Goal: Task Accomplishment & Management: Manage account settings

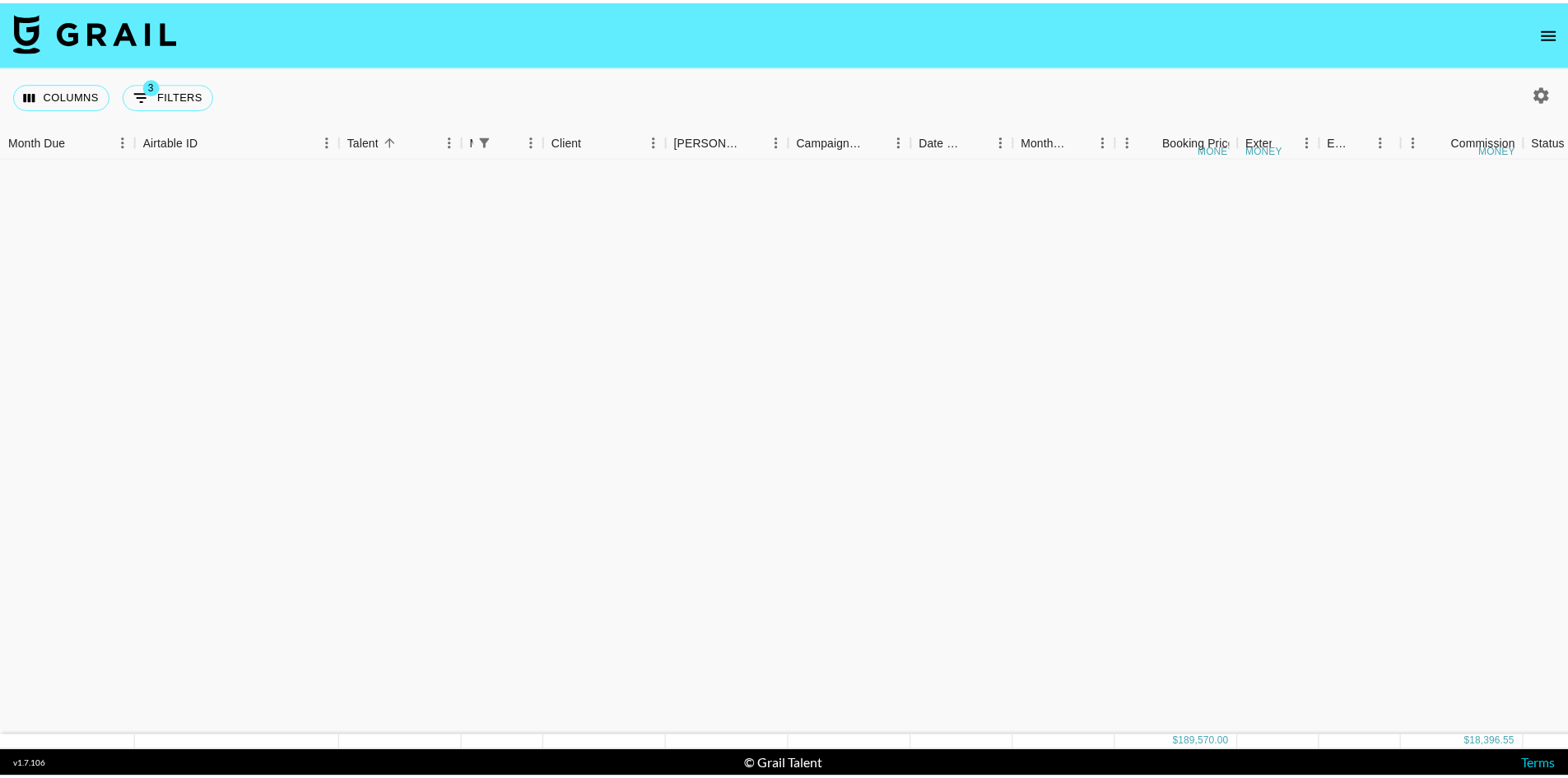
scroll to position [1936, 0]
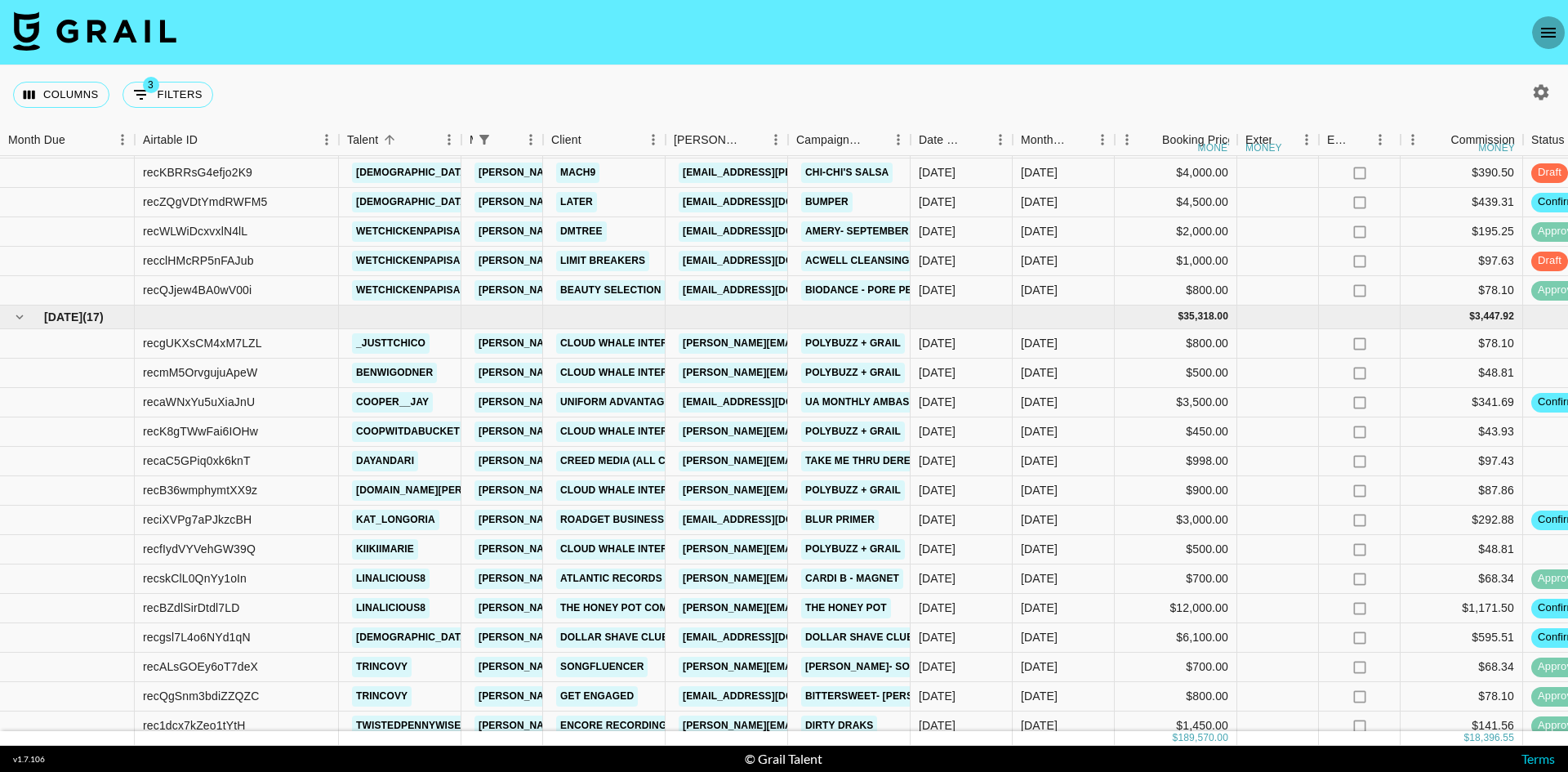
click at [1554, 19] on button "open drawer" at bounding box center [1549, 33] width 33 height 33
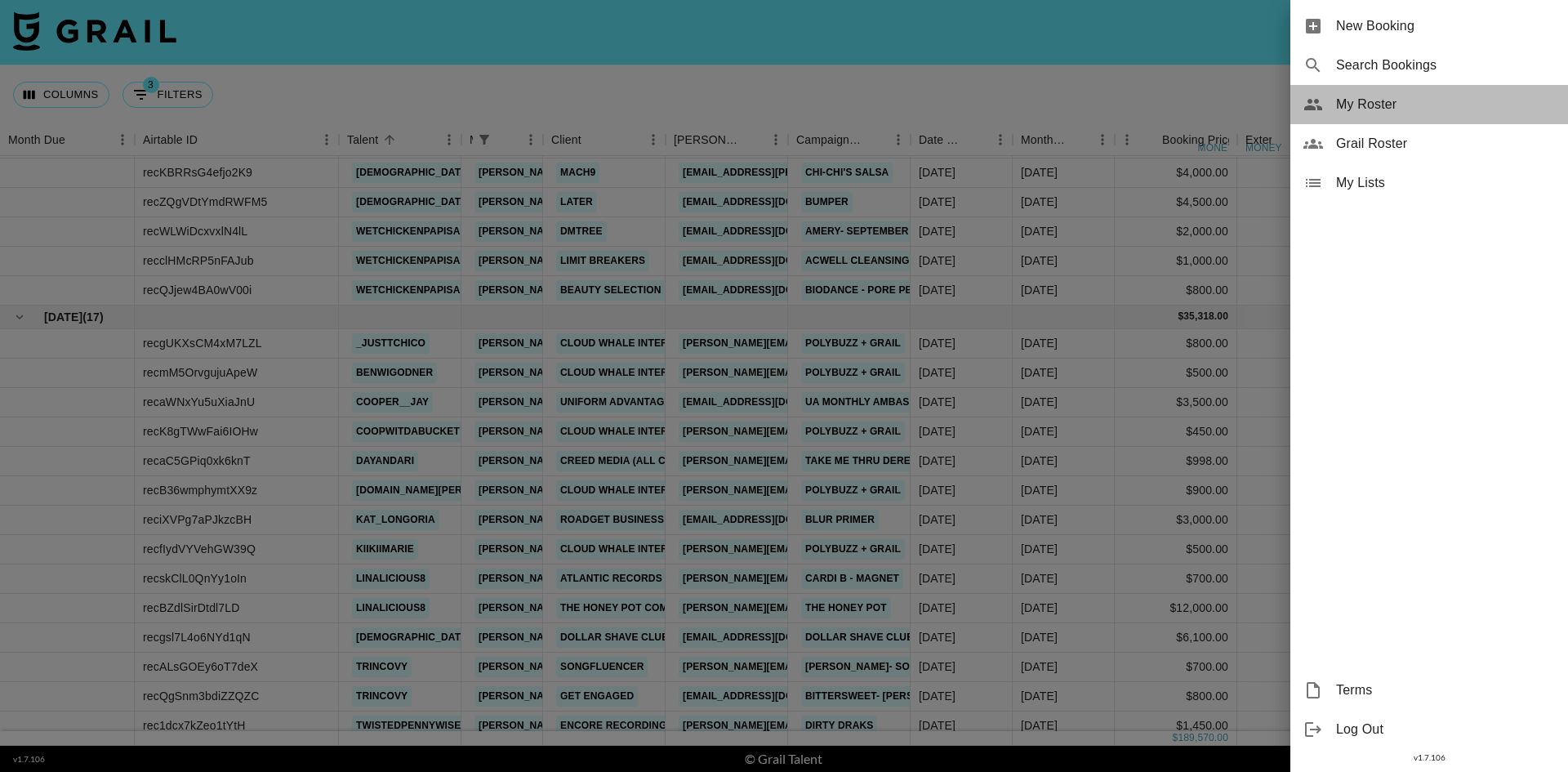
click at [1378, 105] on span "My Roster" at bounding box center [1445, 104] width 219 height 20
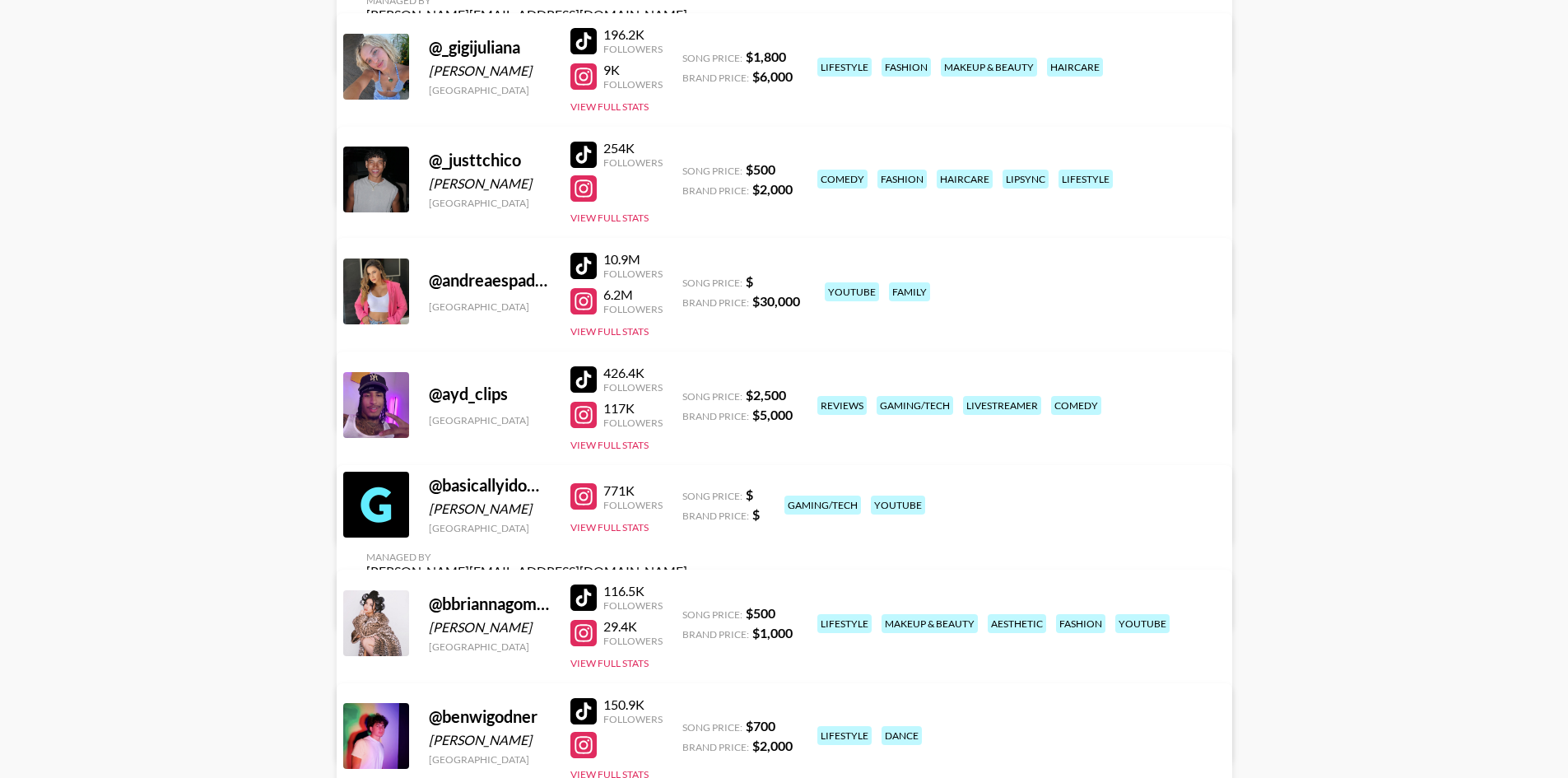
scroll to position [2305, 0]
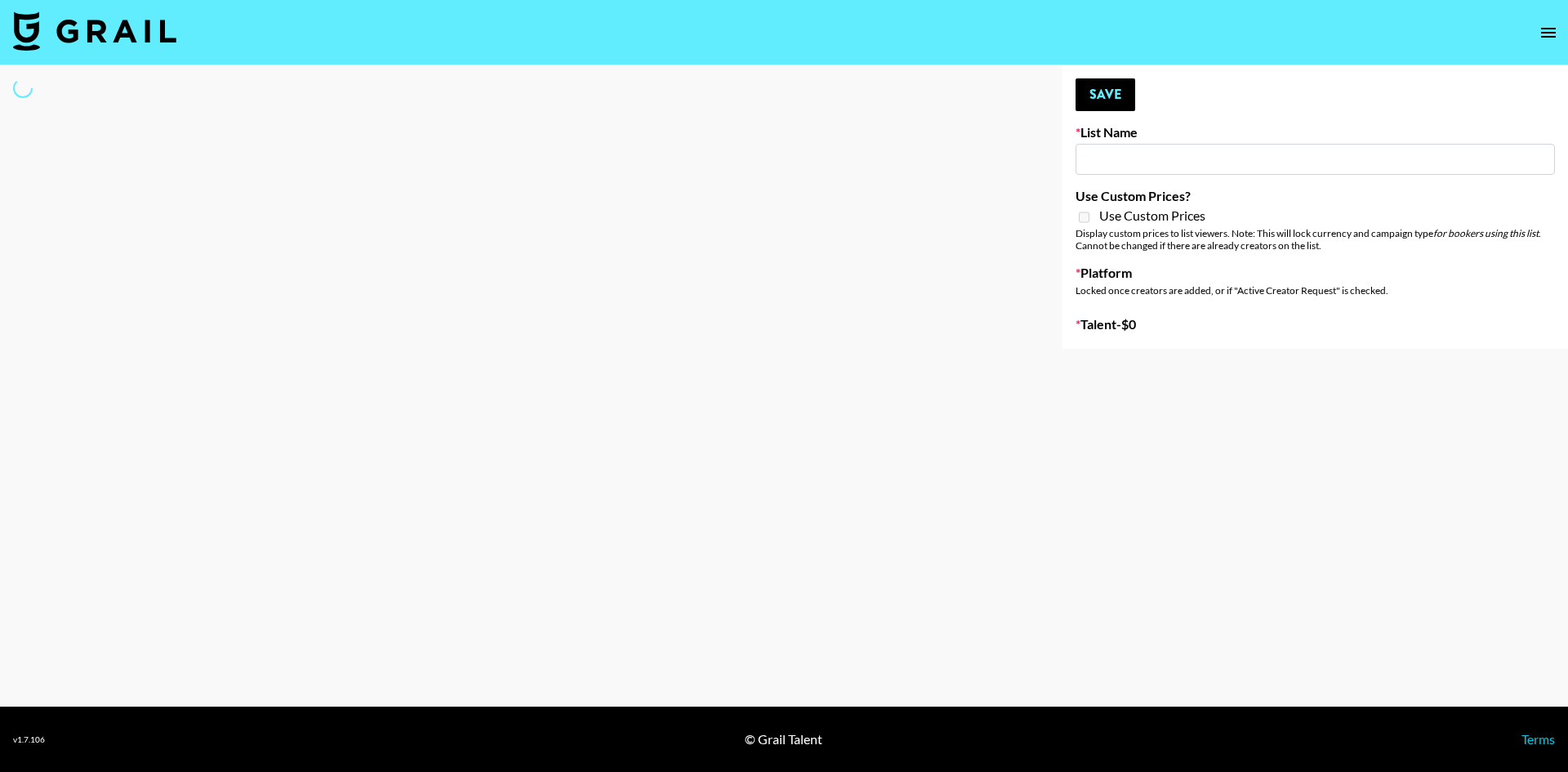
type input "Who Did The Body"
select select "Song"
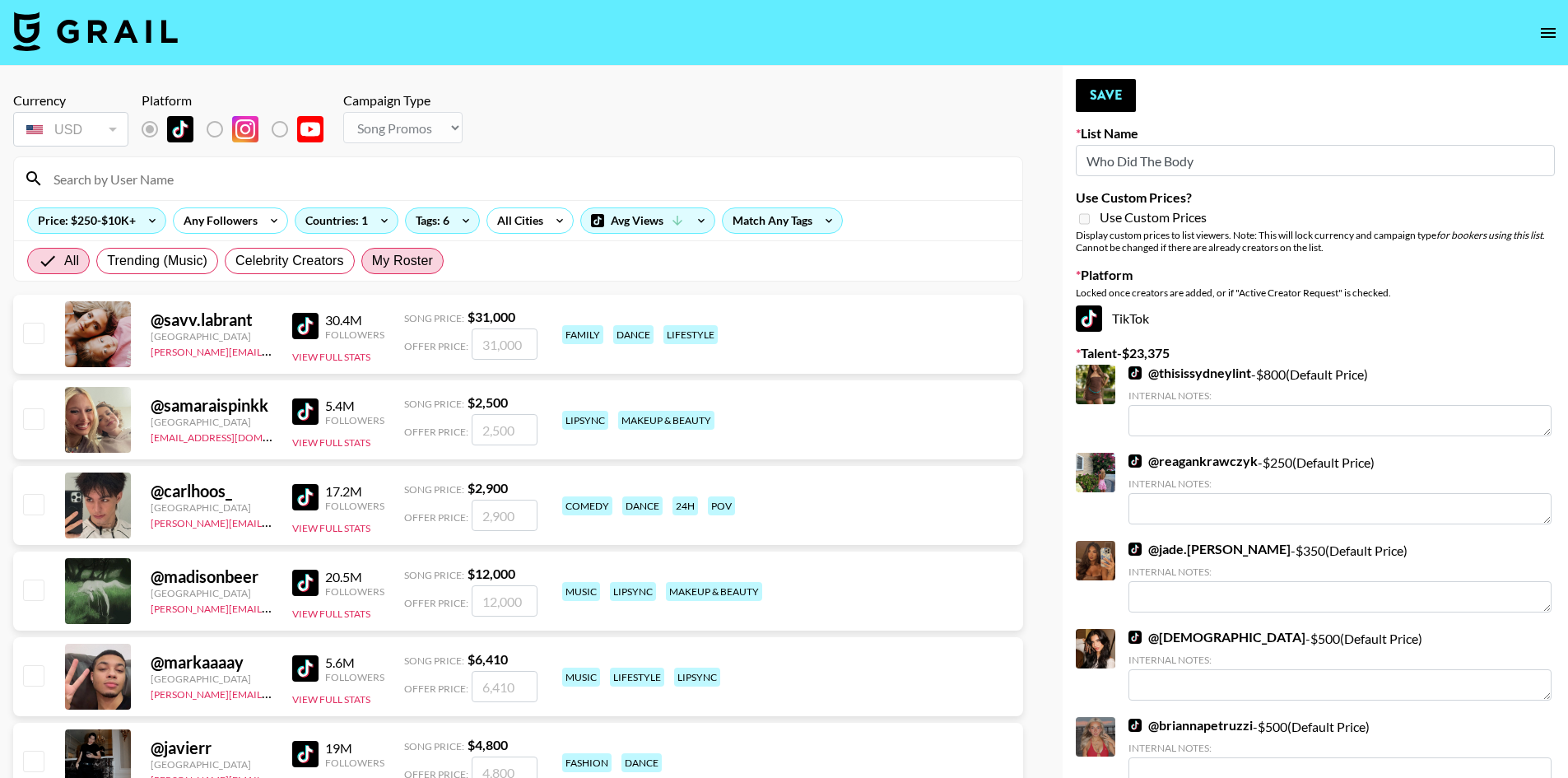
click at [423, 265] on span "My Roster" at bounding box center [402, 260] width 61 height 20
click at [372, 261] on input "My Roster" at bounding box center [372, 261] width 0 height 0
radio input "true"
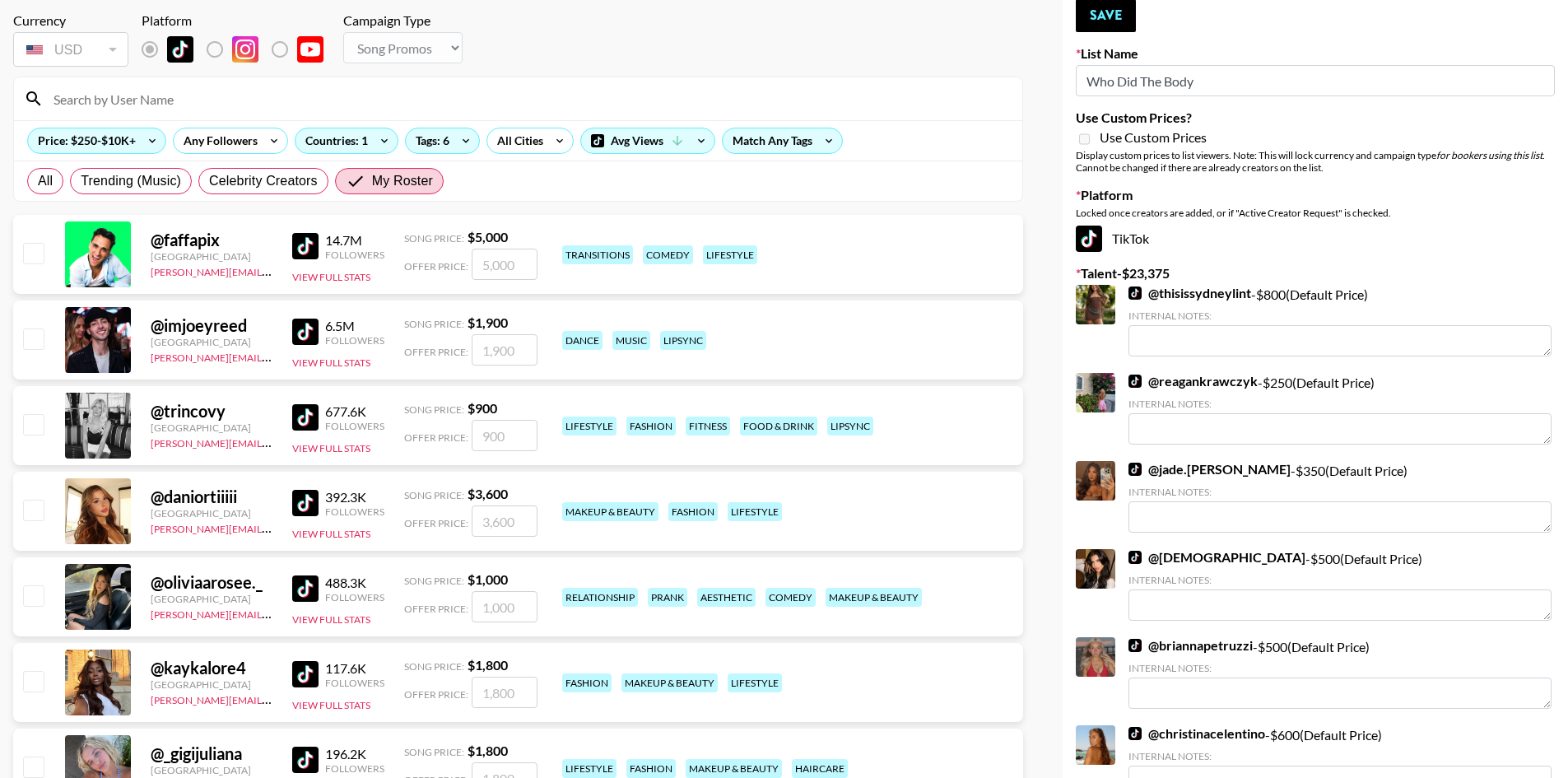
scroll to position [82, 0]
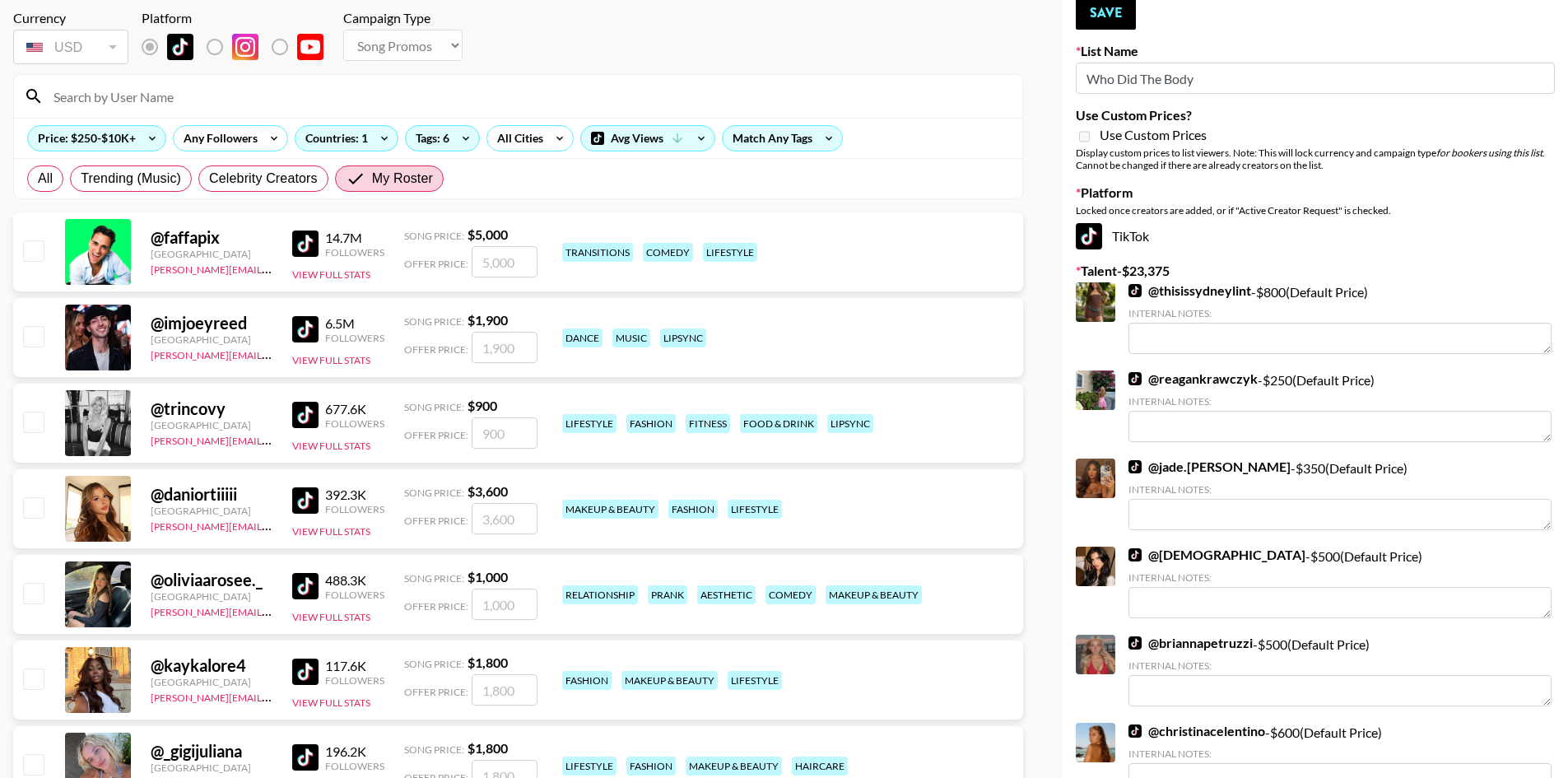
click at [29, 423] on input "checkbox" at bounding box center [33, 421] width 20 height 20
checkbox input "true"
drag, startPoint x: 515, startPoint y: 436, endPoint x: 458, endPoint y: 434, distance: 57.0
click at [458, 434] on div "Offer Price: 900" at bounding box center [471, 433] width 133 height 31
type input "1000"
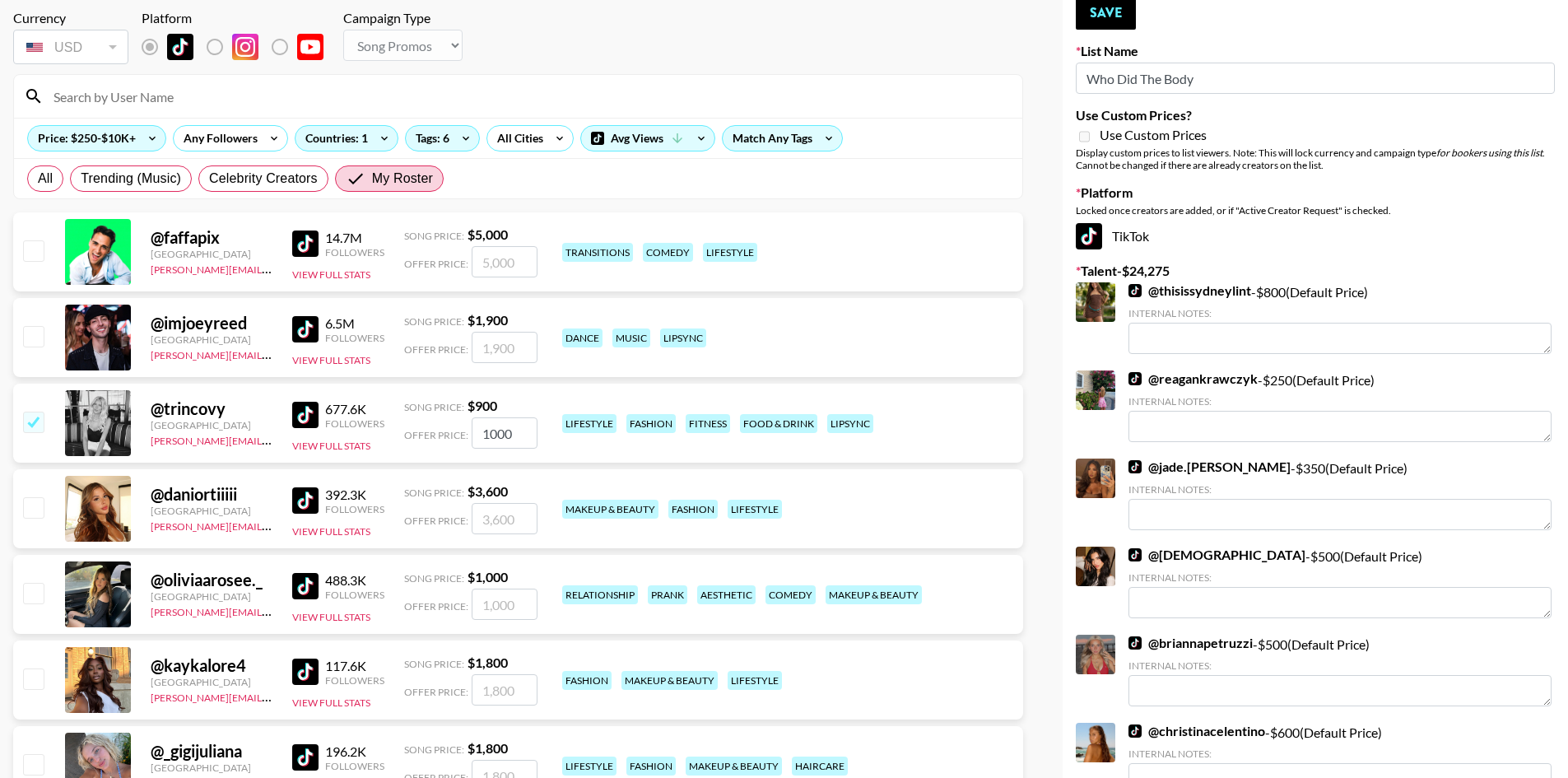
click at [29, 600] on input "checkbox" at bounding box center [33, 592] width 20 height 20
checkbox input "true"
type input "1000"
click at [1090, 9] on button "Save" at bounding box center [1106, 13] width 61 height 33
radio input "true"
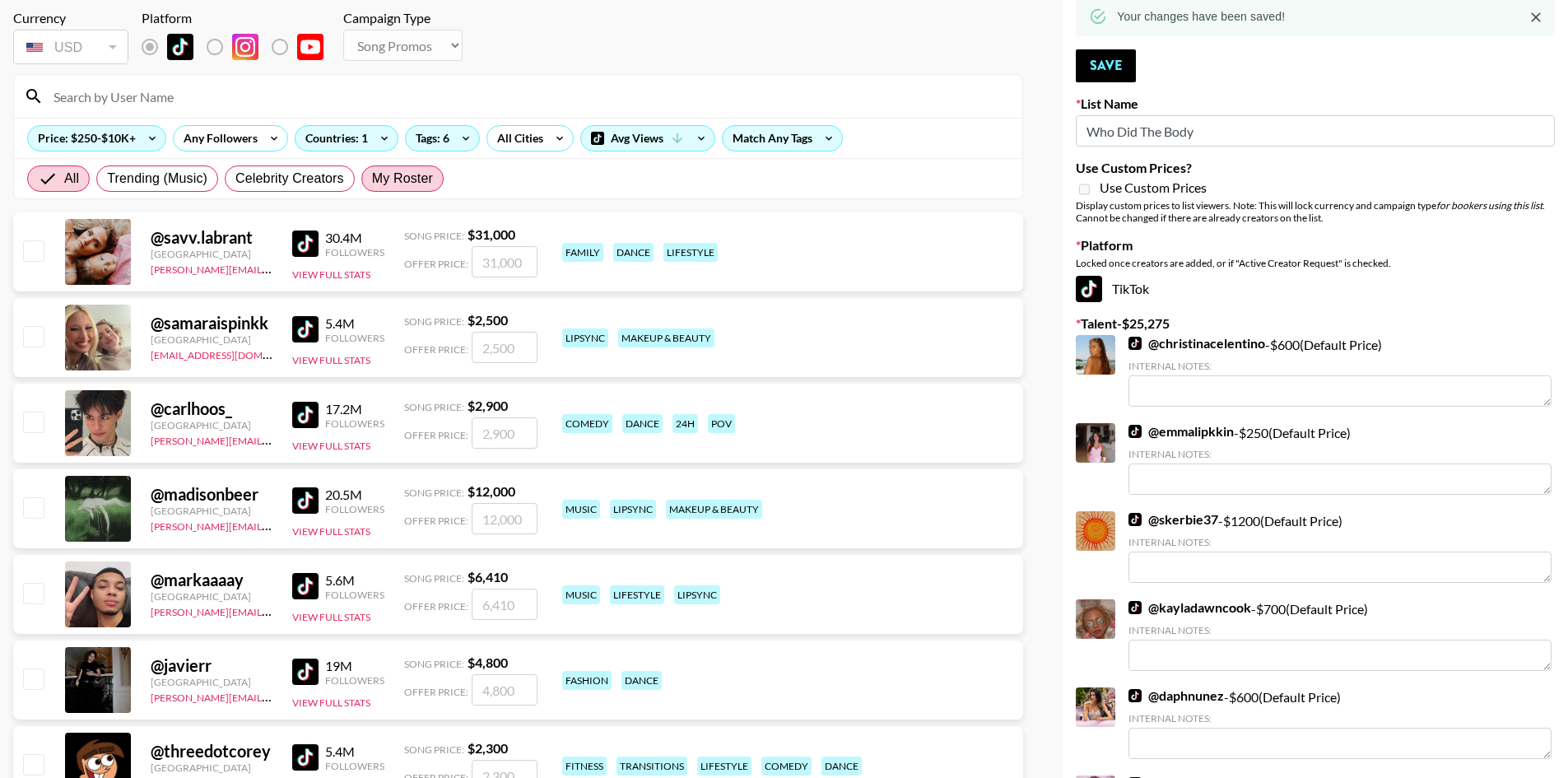
click at [414, 178] on span "My Roster" at bounding box center [402, 178] width 61 height 20
click at [372, 179] on input "My Roster" at bounding box center [372, 179] width 0 height 0
radio input "true"
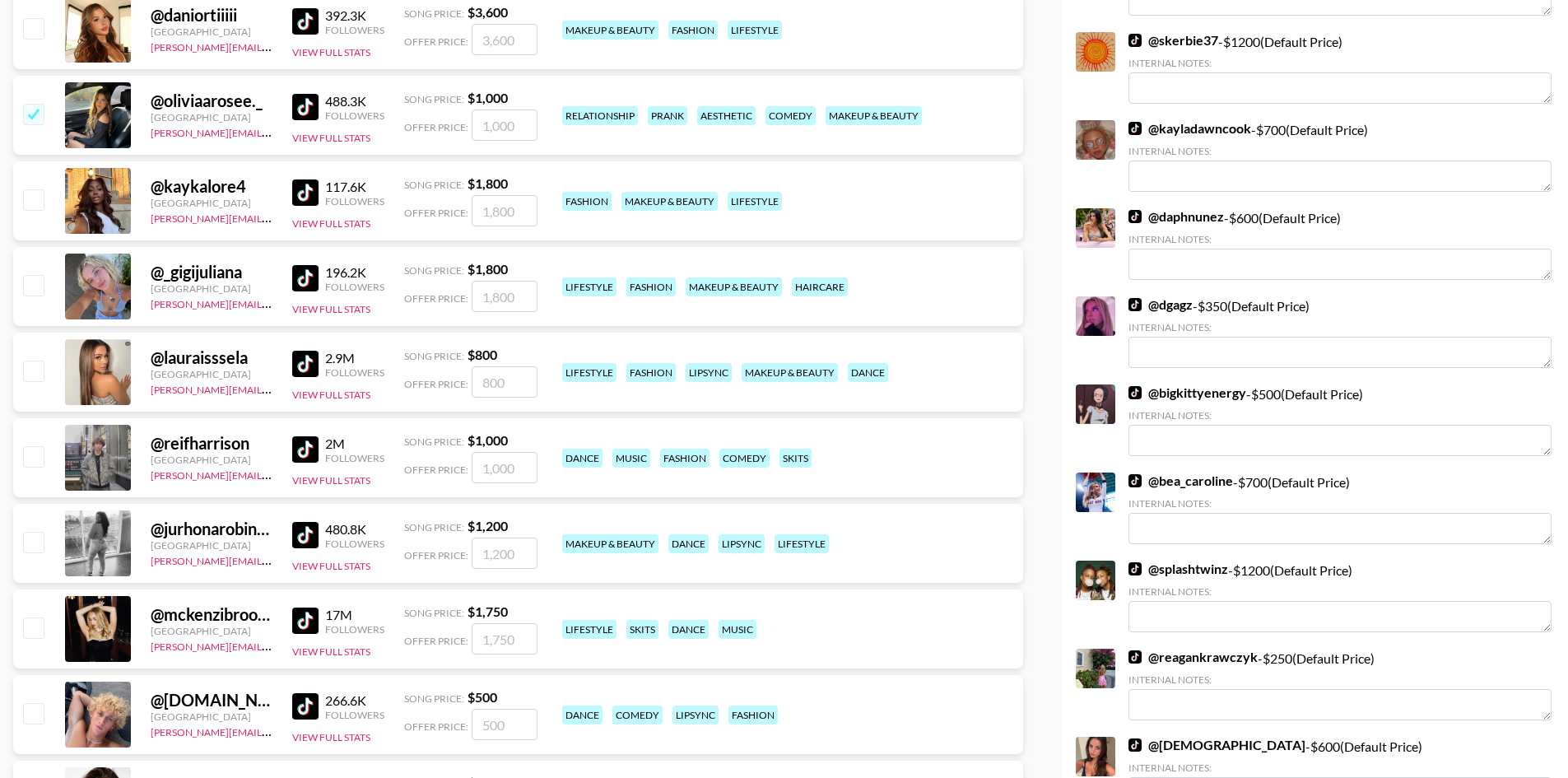
scroll to position [577, 0]
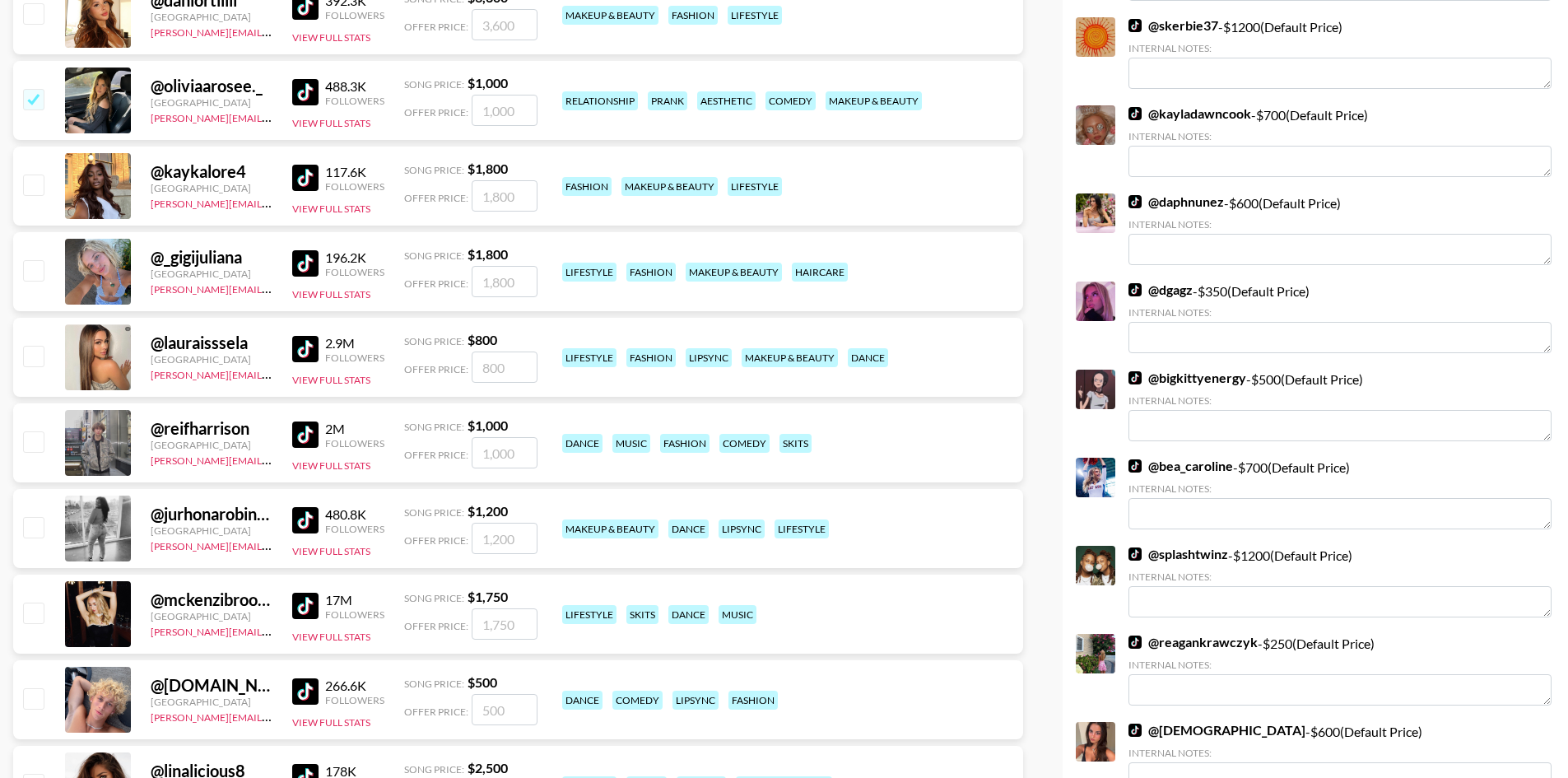
click at [24, 434] on input "checkbox" at bounding box center [33, 441] width 20 height 20
checkbox input "true"
type input "1000"
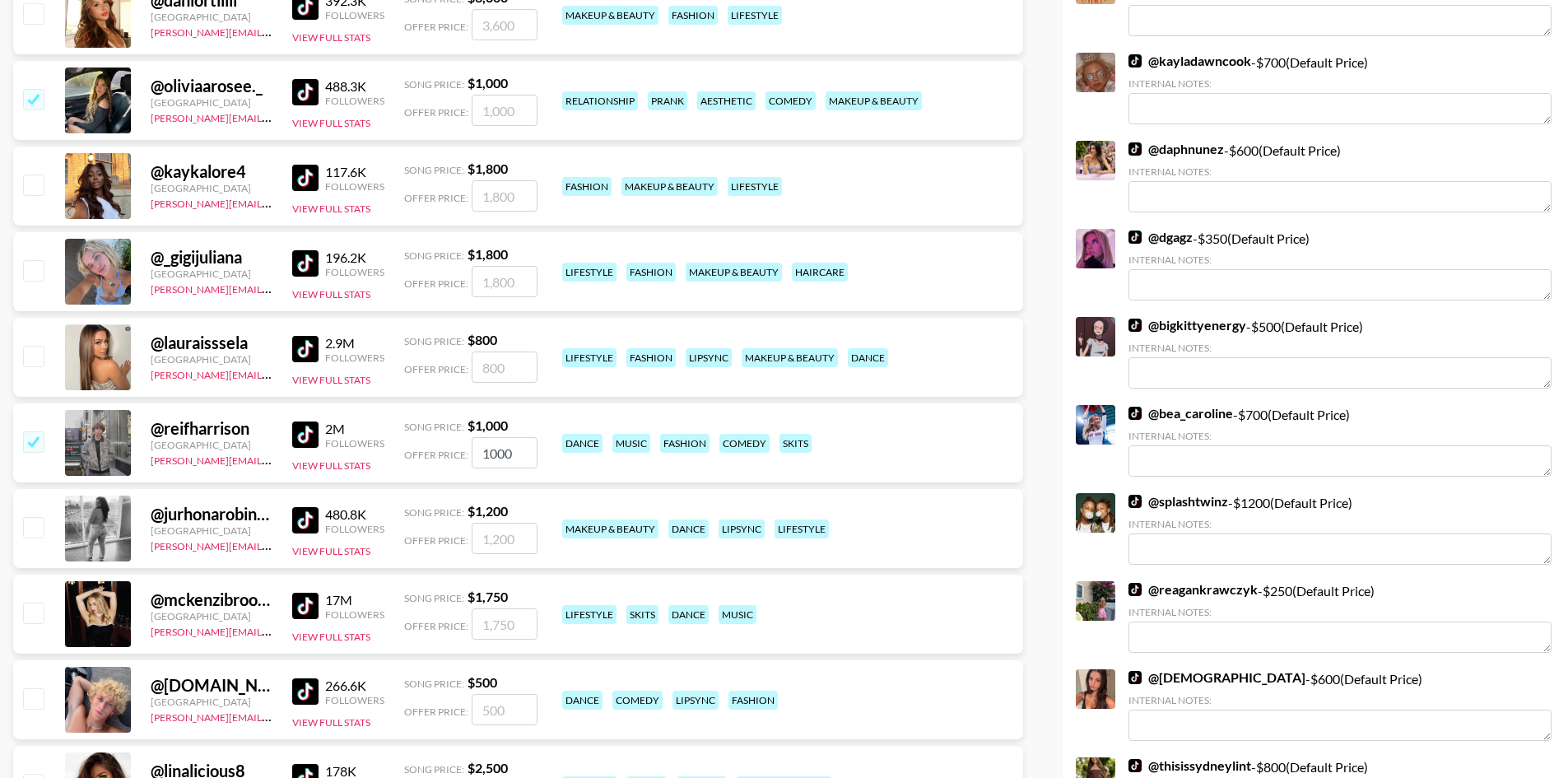
click at [35, 610] on input "checkbox" at bounding box center [33, 612] width 20 height 20
checkbox input "true"
drag, startPoint x: 516, startPoint y: 621, endPoint x: 405, endPoint y: 615, distance: 111.2
click at [410, 615] on div "Offer Price: 1750" at bounding box center [471, 624] width 133 height 31
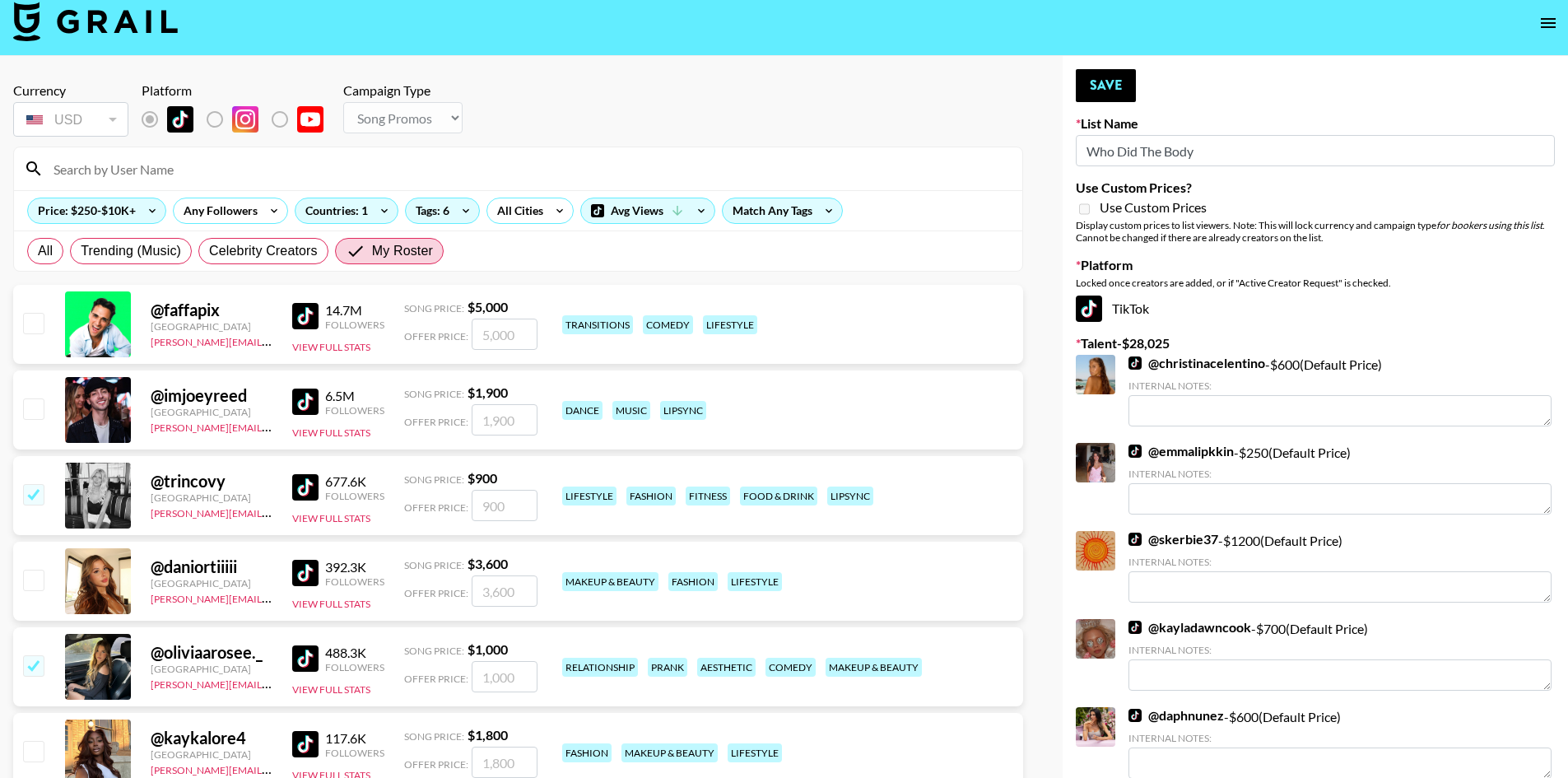
scroll to position [0, 0]
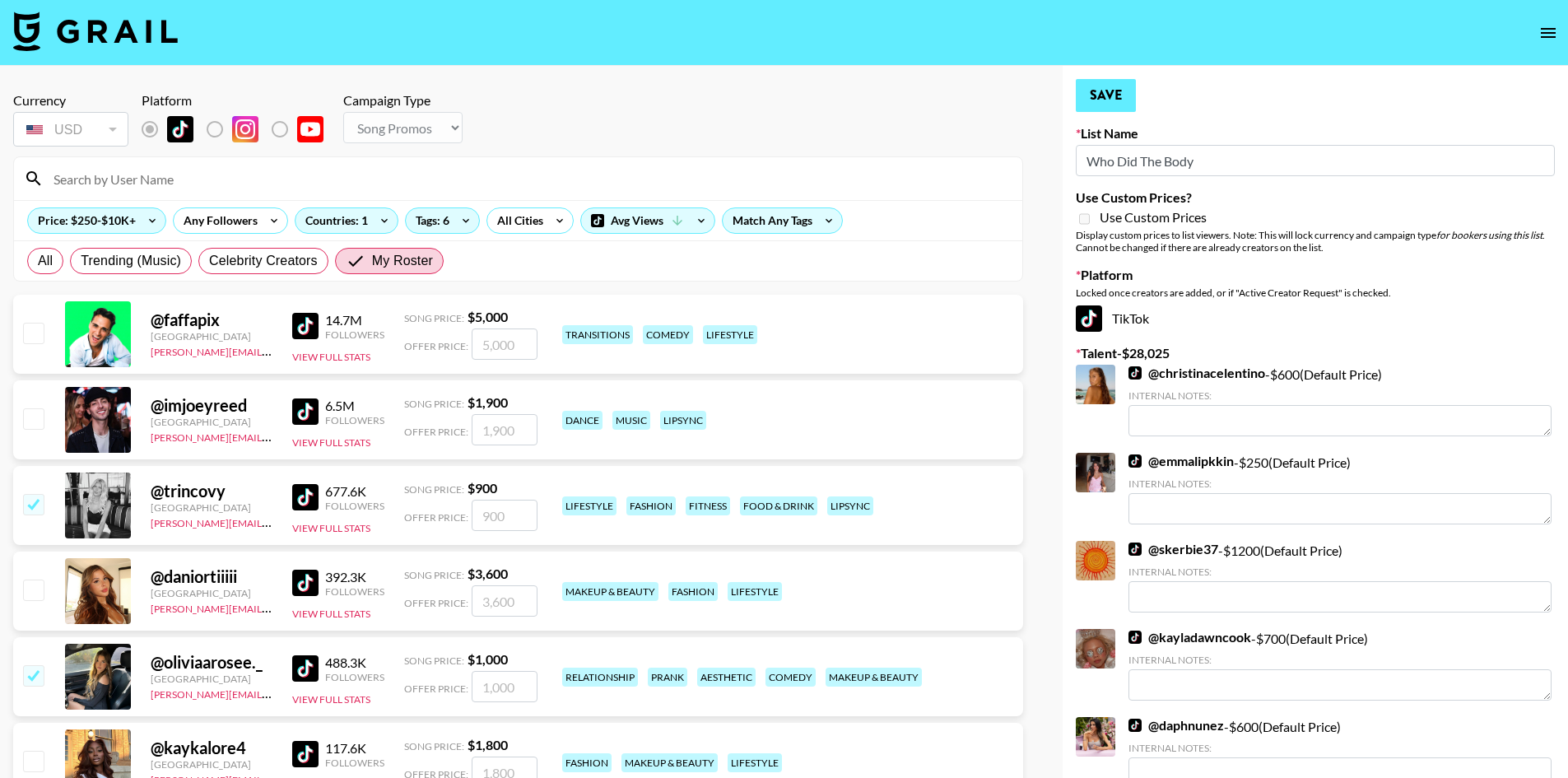
type input "2000"
click at [1121, 92] on button "Save" at bounding box center [1106, 95] width 61 height 33
radio input "true"
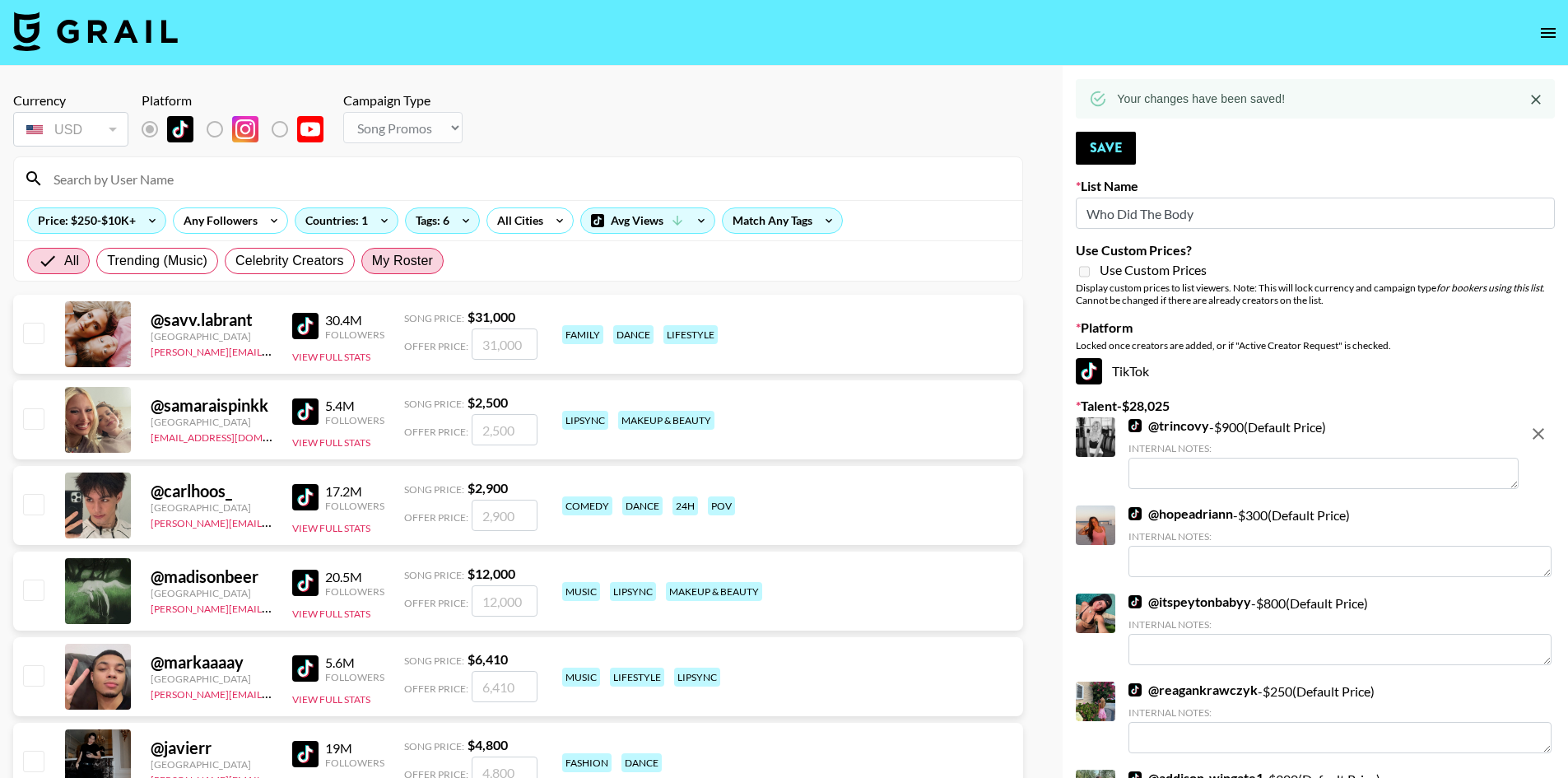
click at [378, 261] on span "My Roster" at bounding box center [402, 260] width 61 height 20
click at [372, 261] on input "My Roster" at bounding box center [372, 261] width 0 height 0
radio input "true"
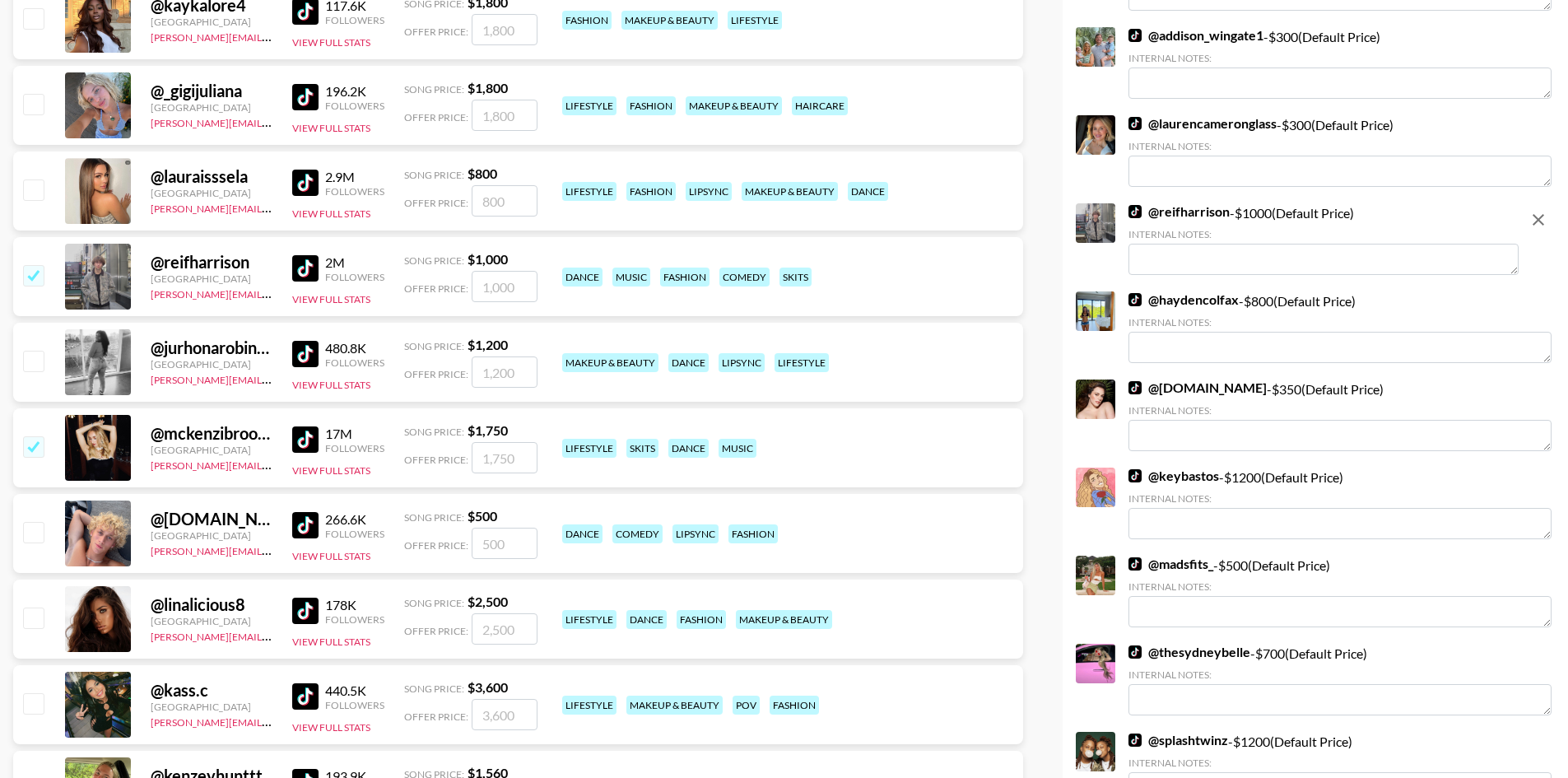
scroll to position [741, 0]
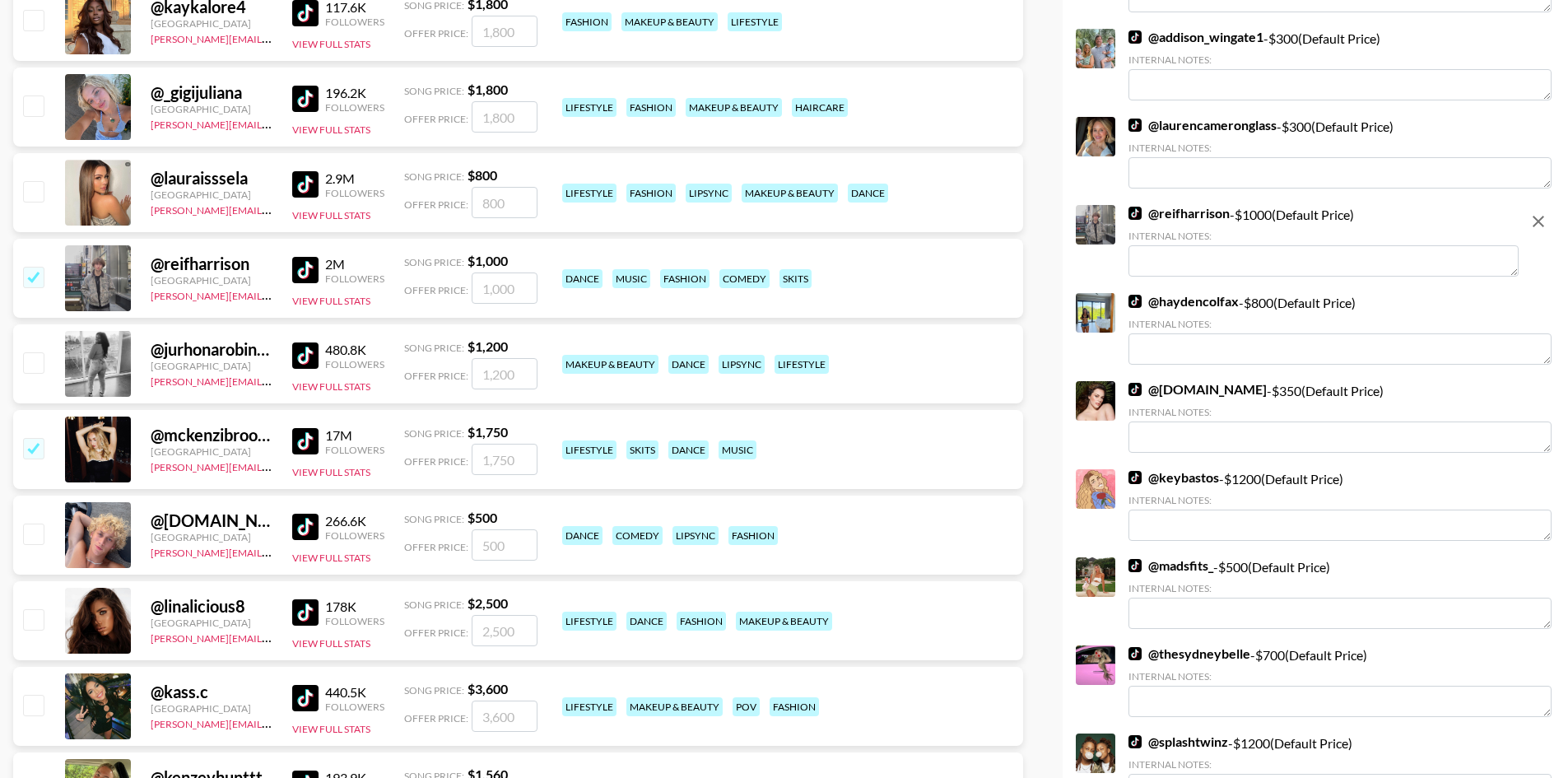
click at [29, 537] on input "checkbox" at bounding box center [33, 533] width 20 height 20
checkbox input "true"
type input "500"
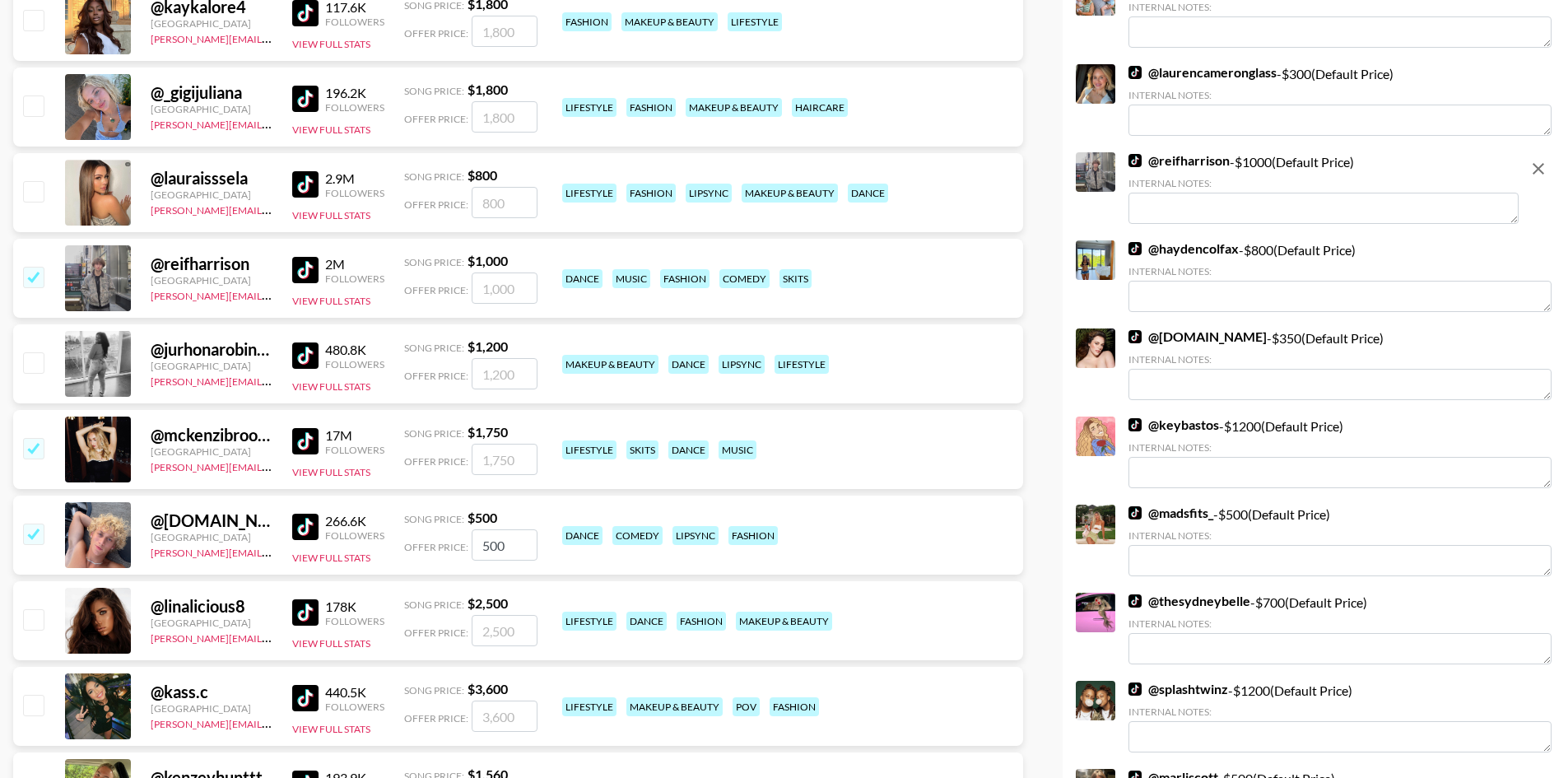
click at [31, 616] on input "checkbox" at bounding box center [33, 619] width 20 height 20
checkbox input "true"
type input "2500"
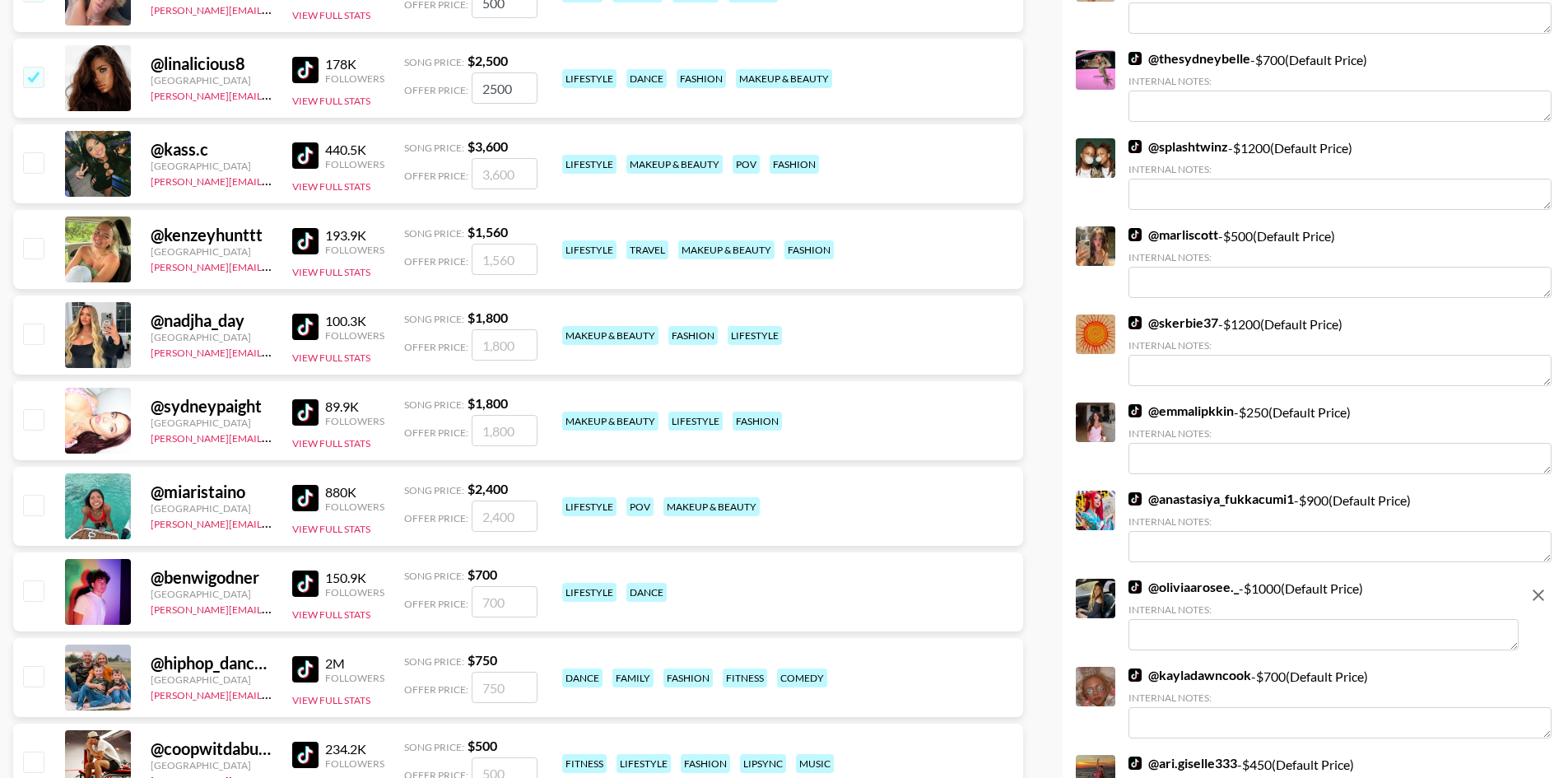
scroll to position [1317, 0]
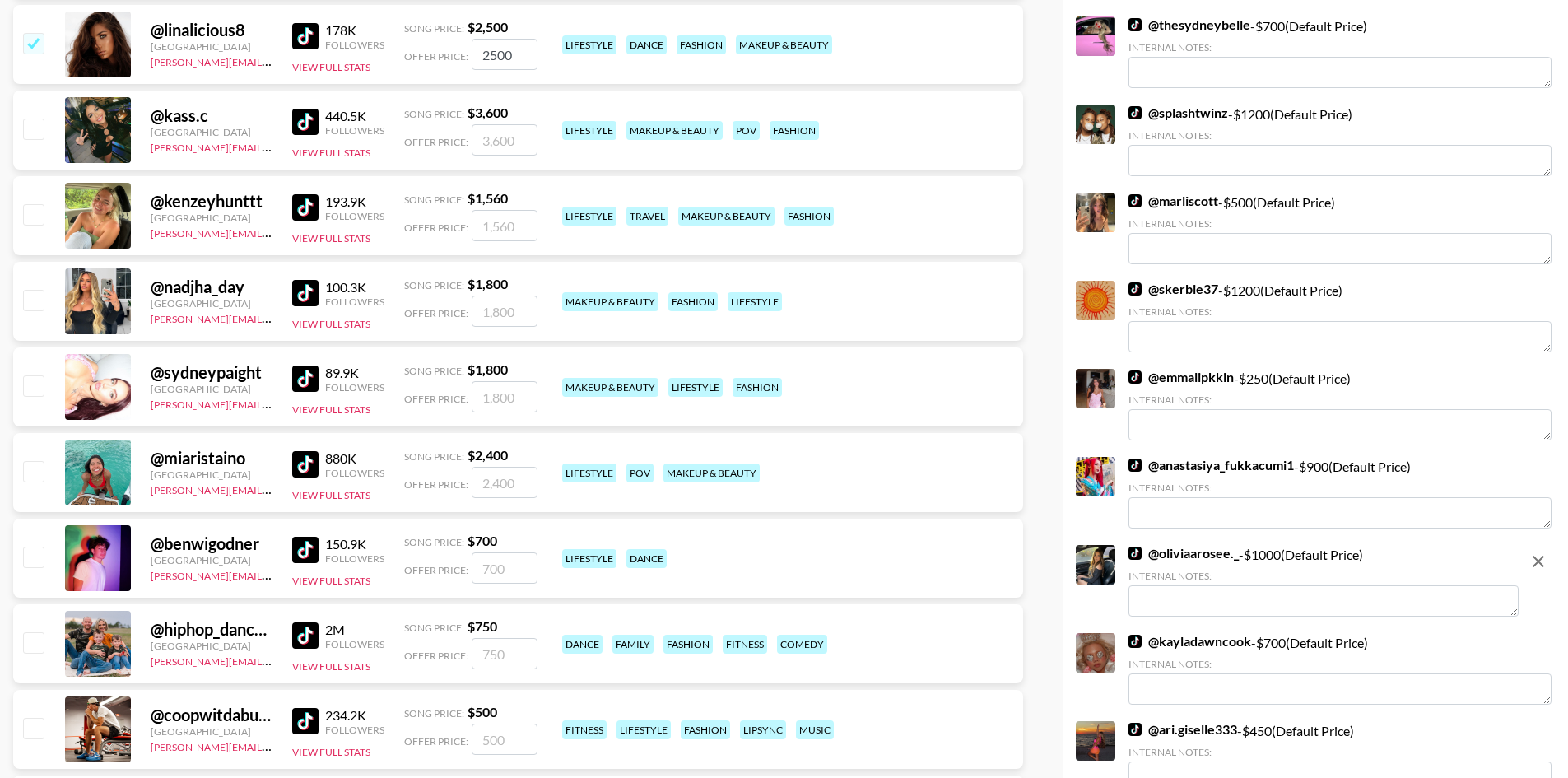
click at [40, 555] on input "checkbox" at bounding box center [33, 556] width 20 height 20
checkbox input "true"
type input "700"
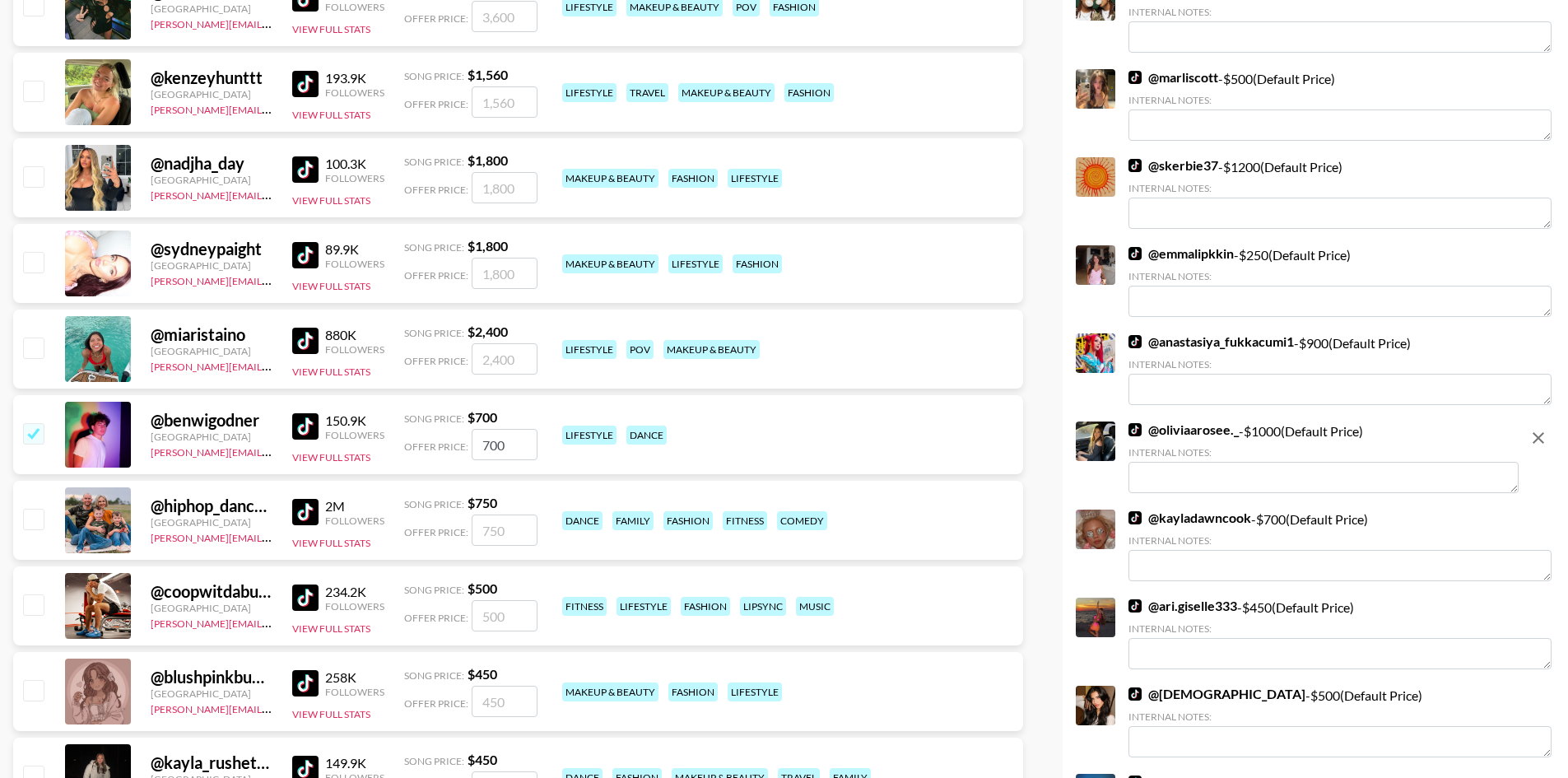
scroll to position [1482, 0]
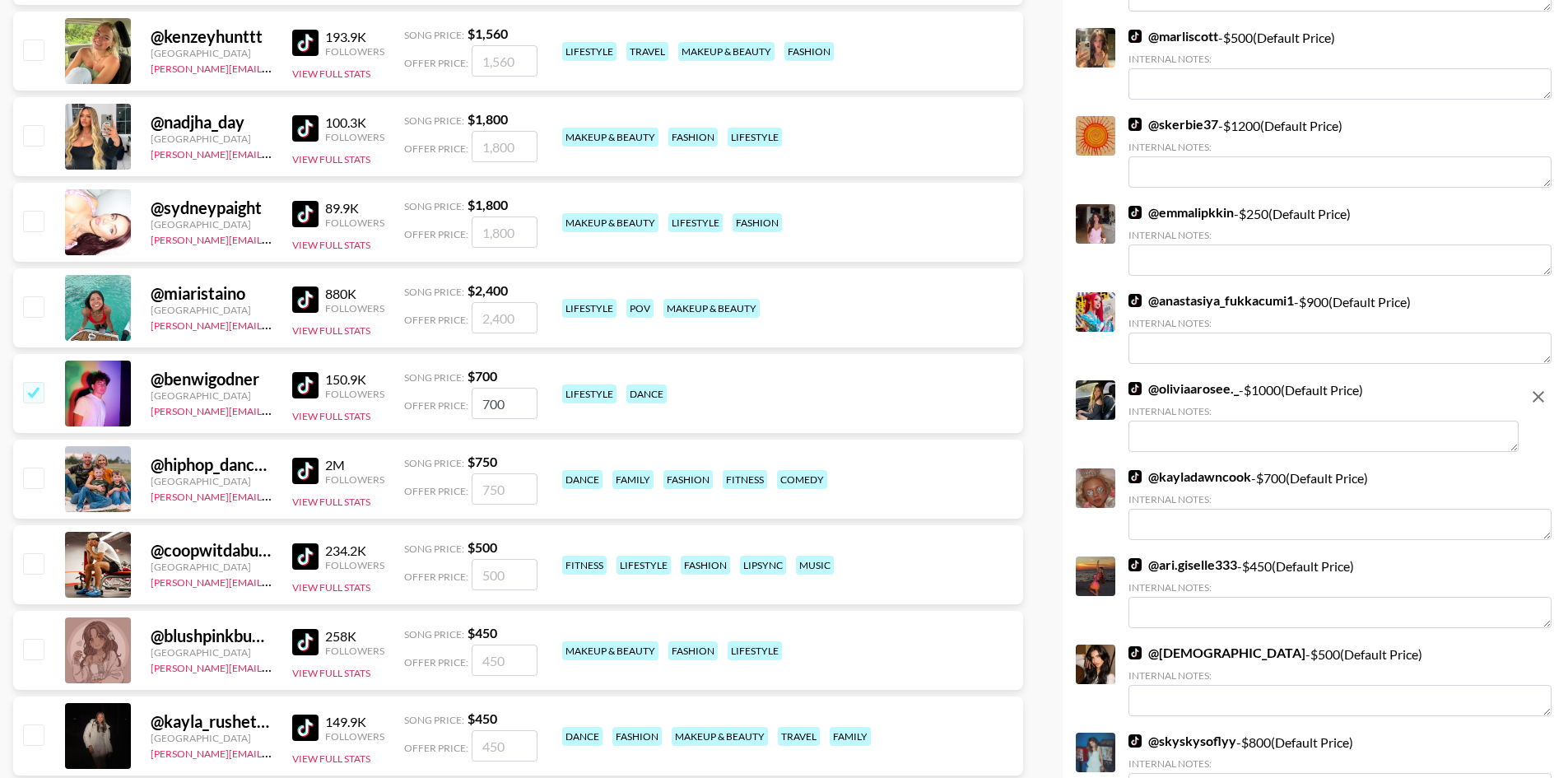
click at [37, 485] on input "checkbox" at bounding box center [33, 477] width 20 height 20
checkbox input "true"
type input "750"
click at [33, 560] on input "checkbox" at bounding box center [33, 563] width 20 height 20
checkbox input "true"
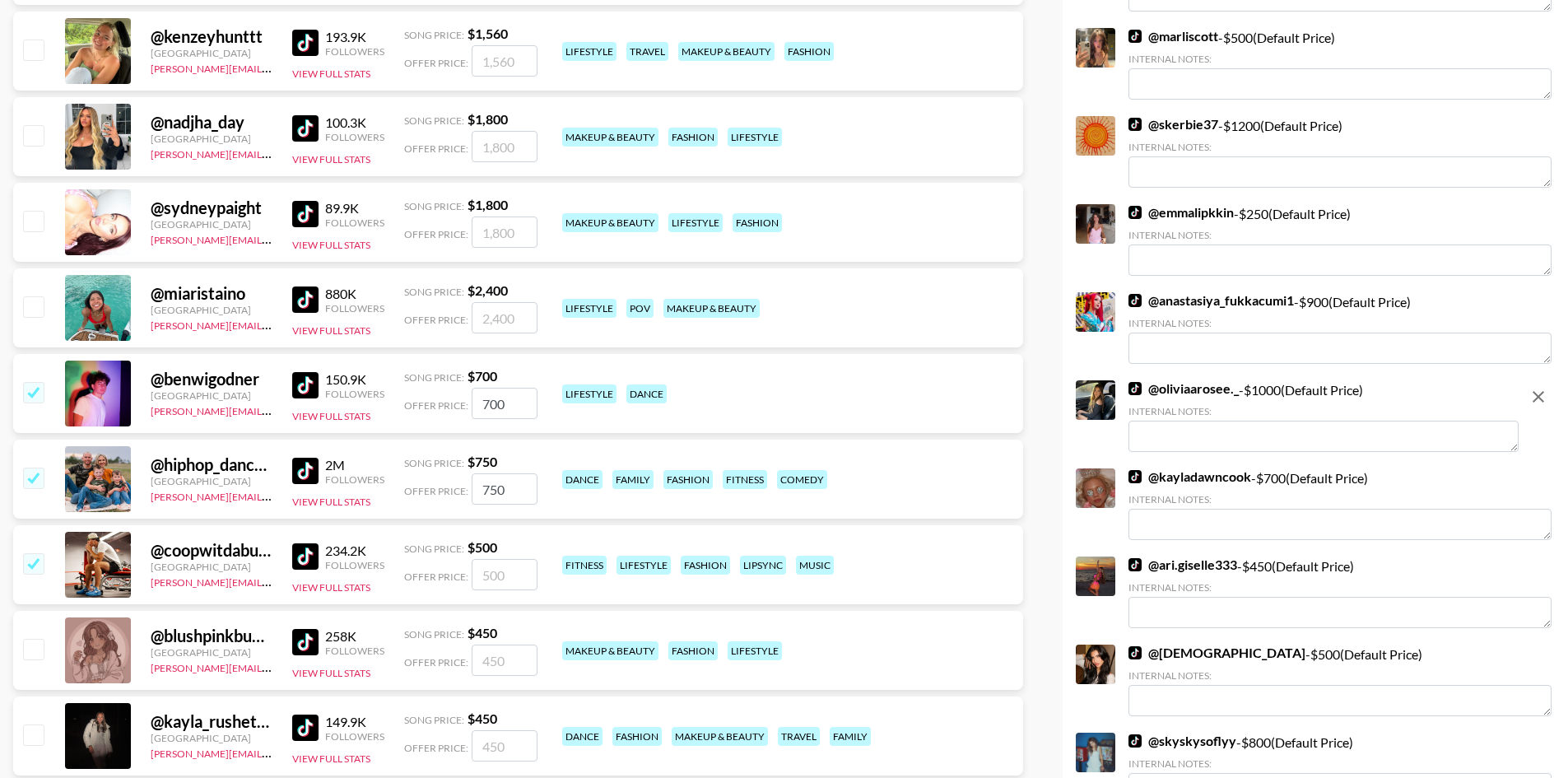
type input "500"
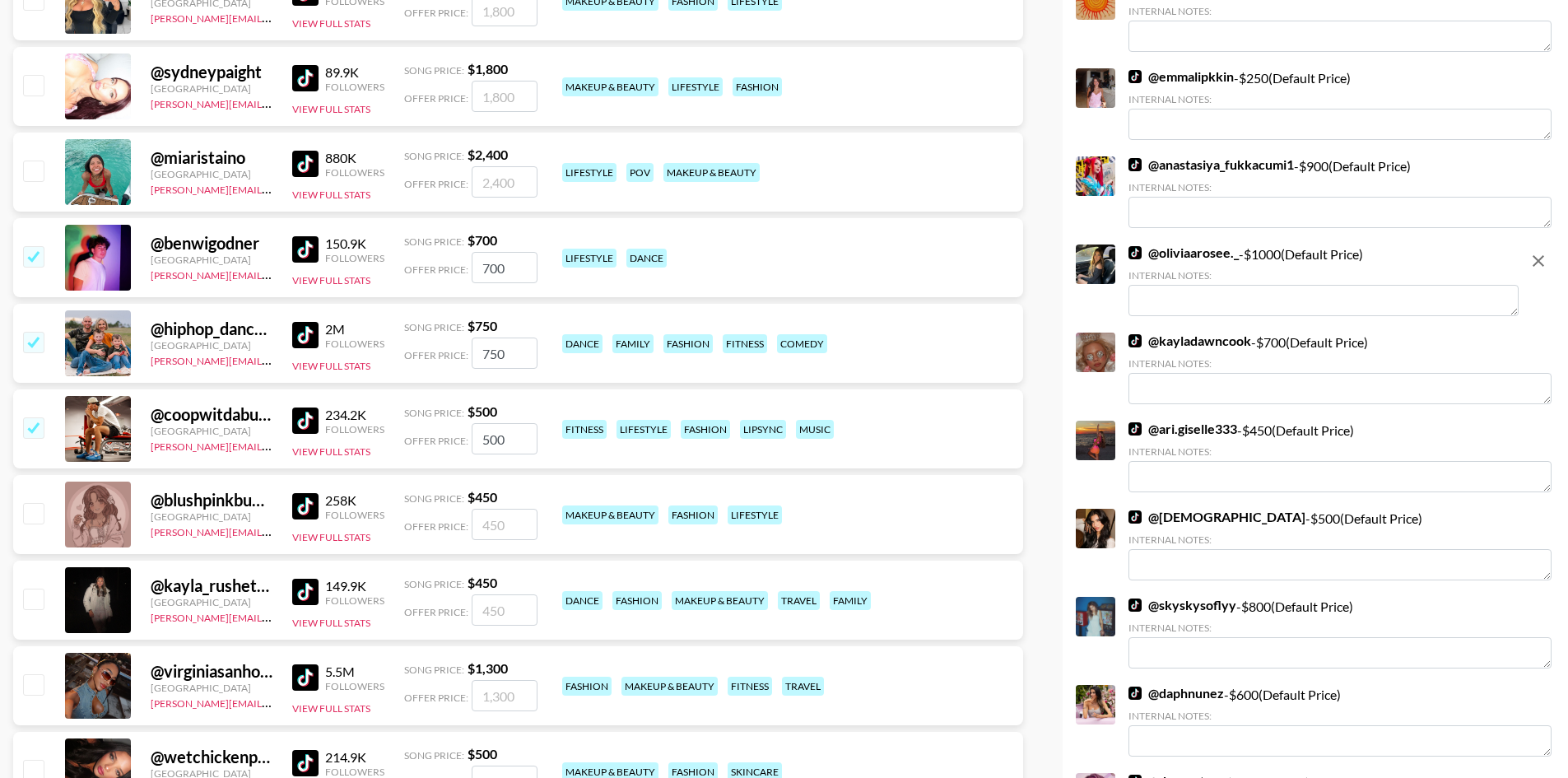
scroll to position [1729, 0]
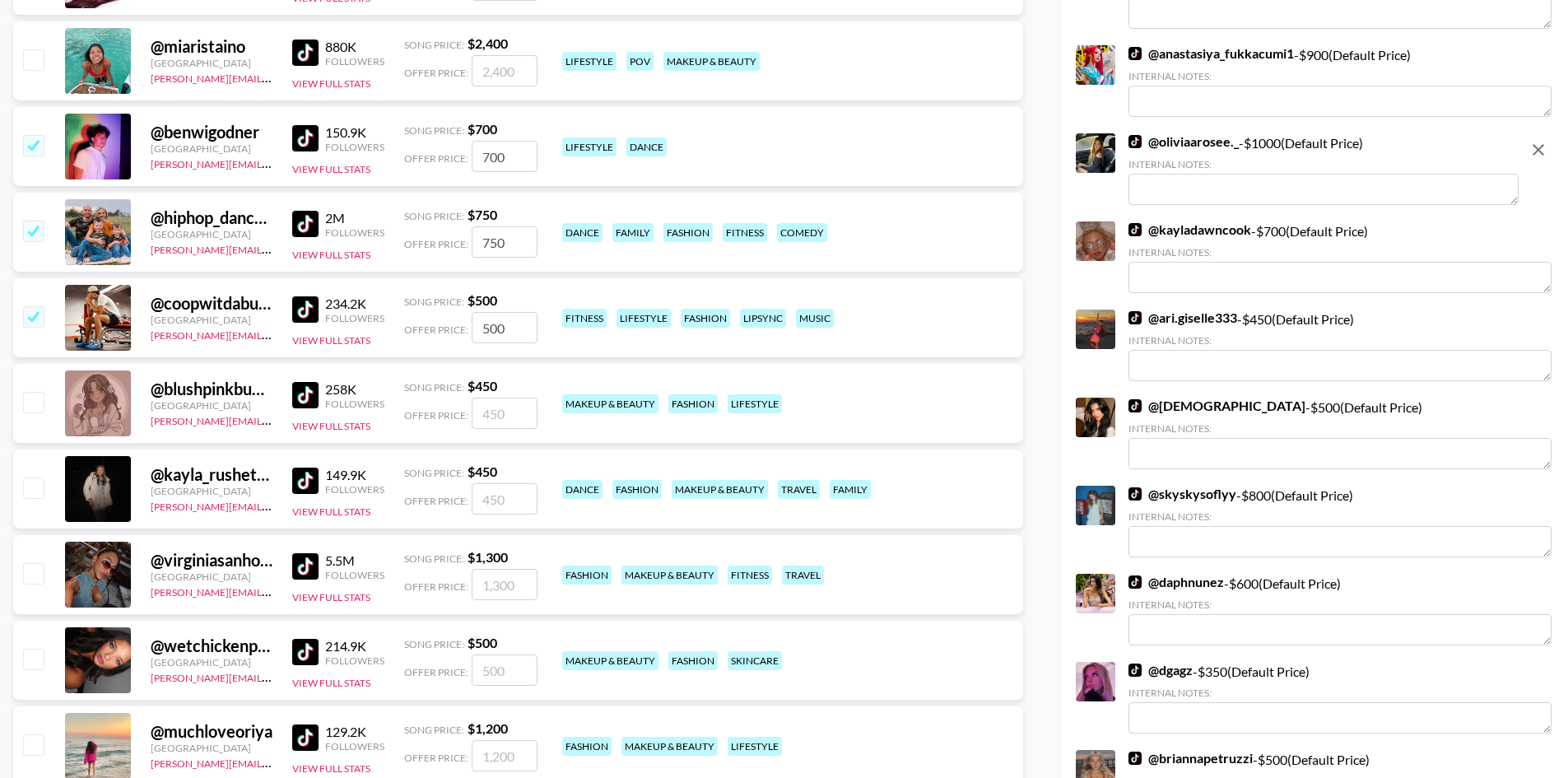
click at [40, 491] on input "checkbox" at bounding box center [33, 487] width 20 height 20
checkbox input "true"
type input "450"
click at [35, 654] on input "checkbox" at bounding box center [33, 658] width 20 height 20
checkbox input "true"
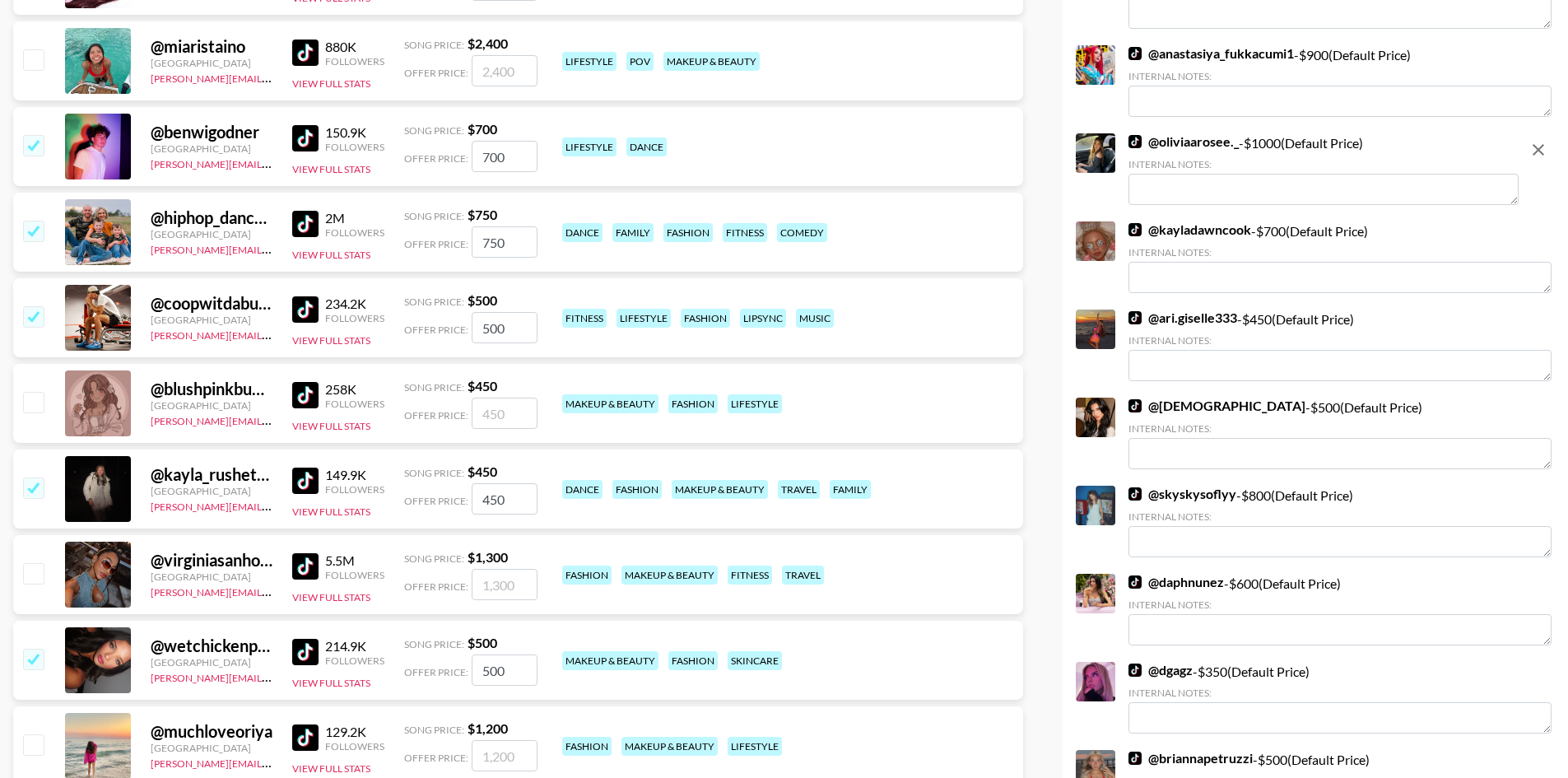
type input "500"
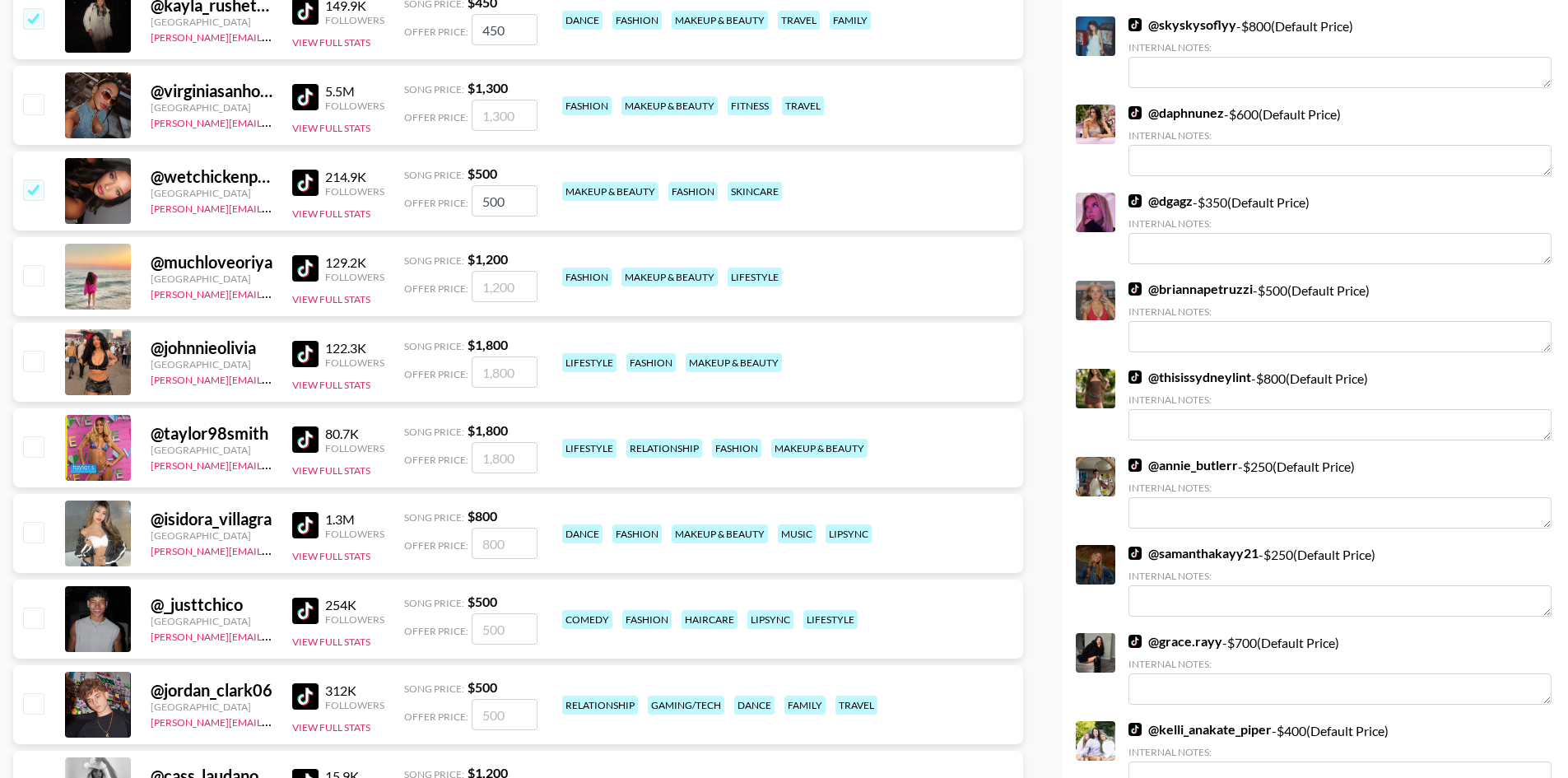
scroll to position [2222, 0]
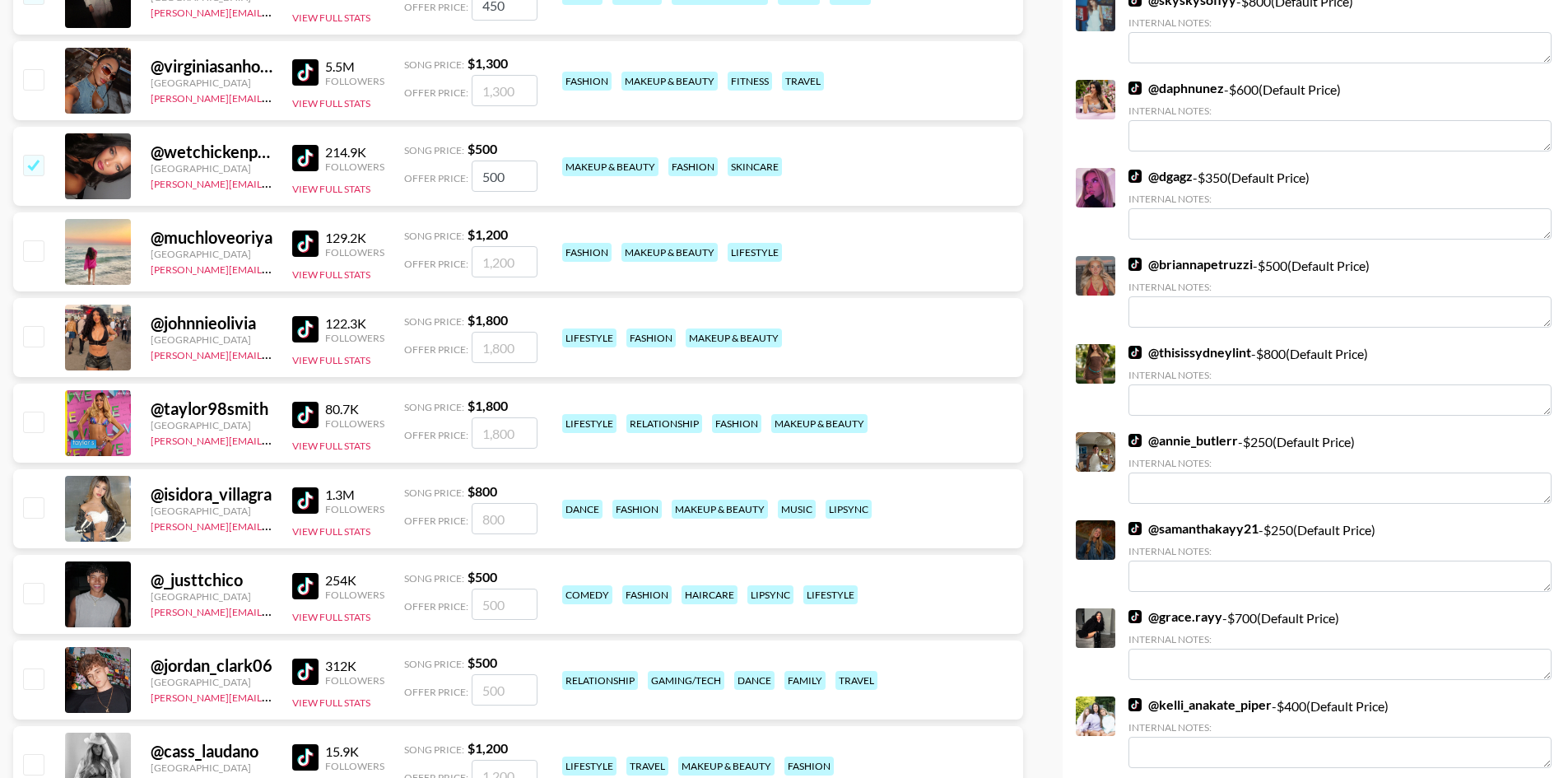
click at [38, 507] on input "checkbox" at bounding box center [33, 507] width 20 height 20
checkbox input "true"
type input "800"
click at [26, 599] on input "checkbox" at bounding box center [33, 592] width 20 height 20
checkbox input "true"
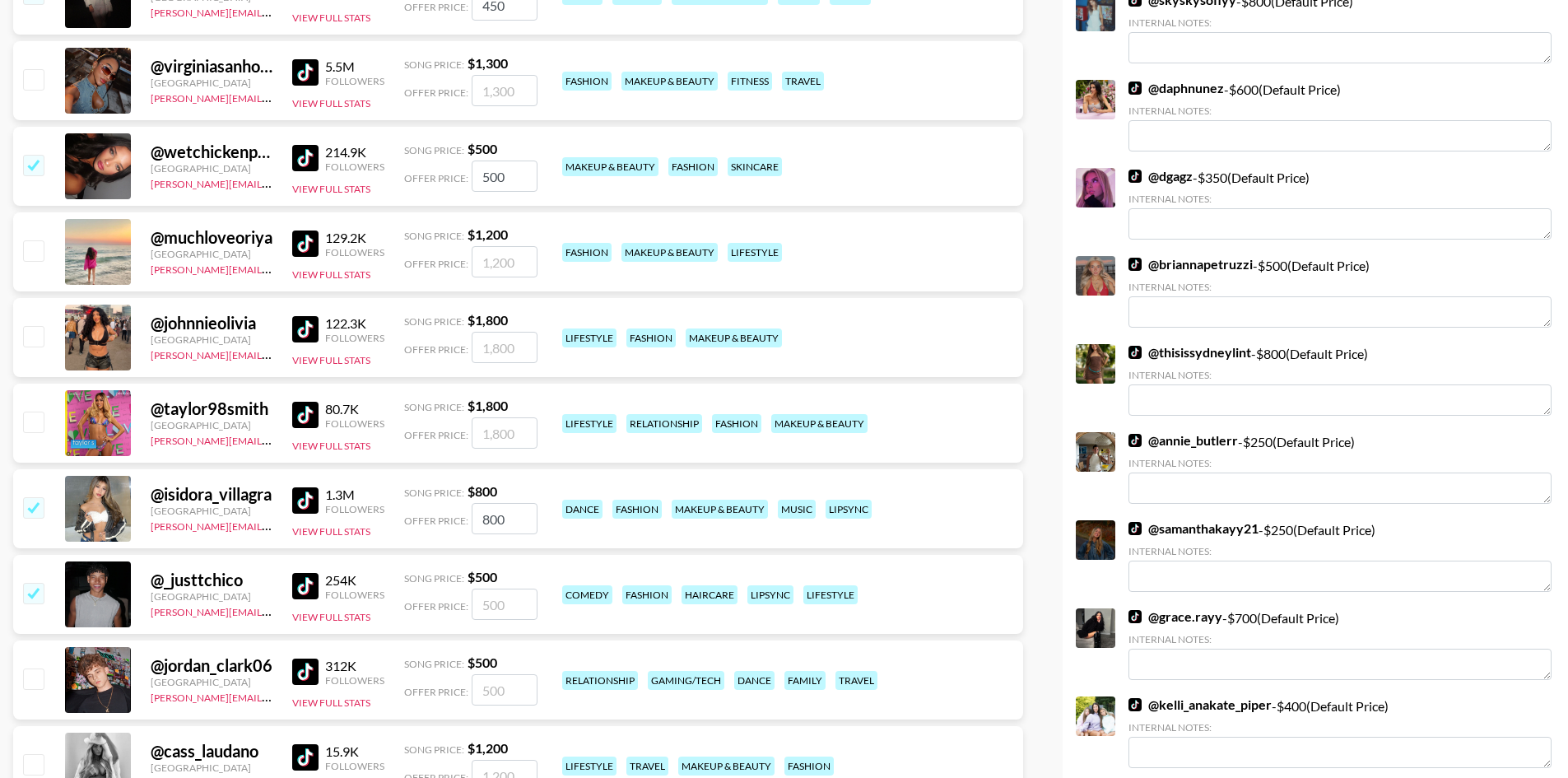
type input "500"
click at [23, 684] on input "checkbox" at bounding box center [33, 678] width 20 height 20
checkbox input "true"
type input "500"
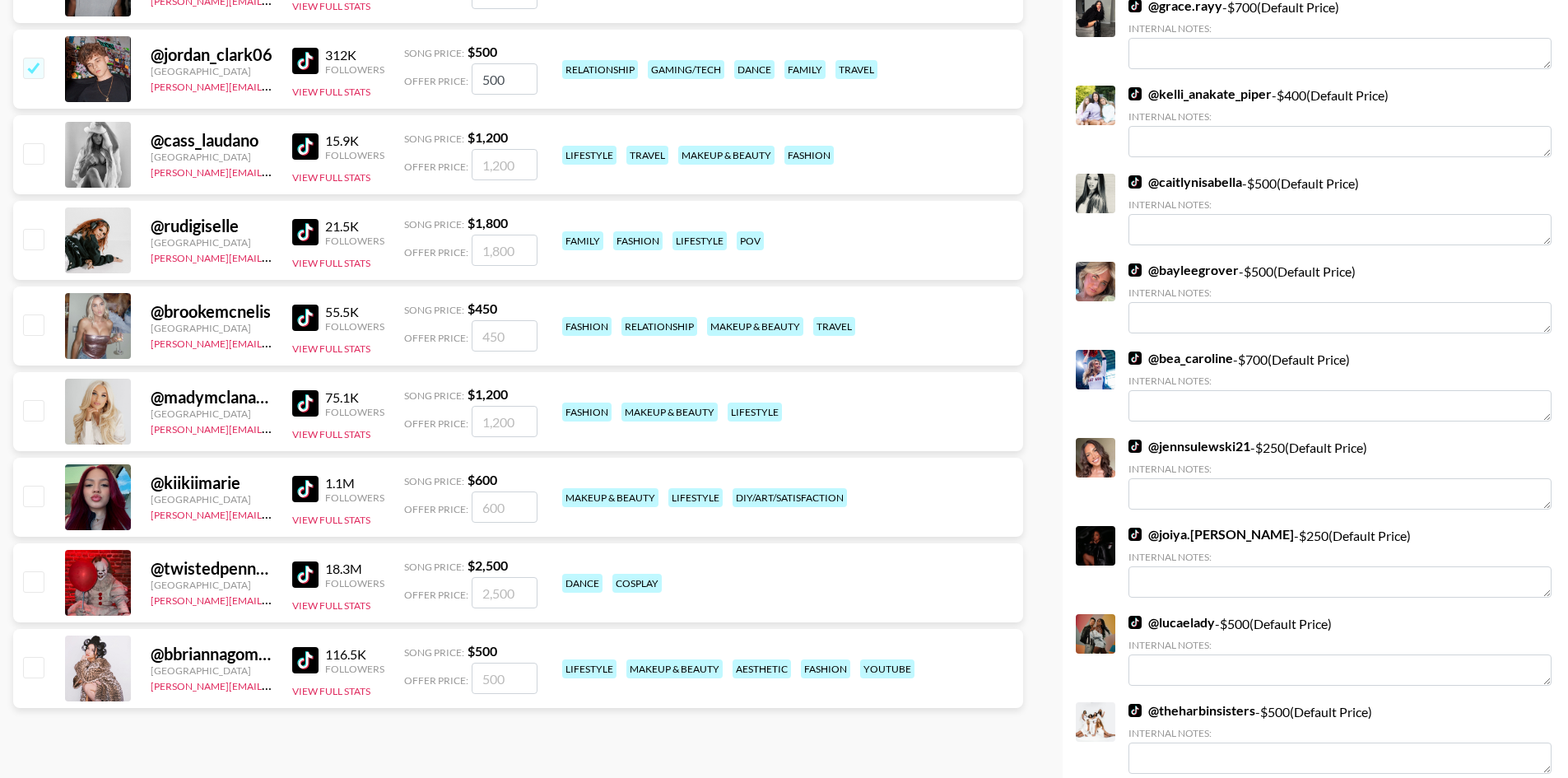
scroll to position [2881, 0]
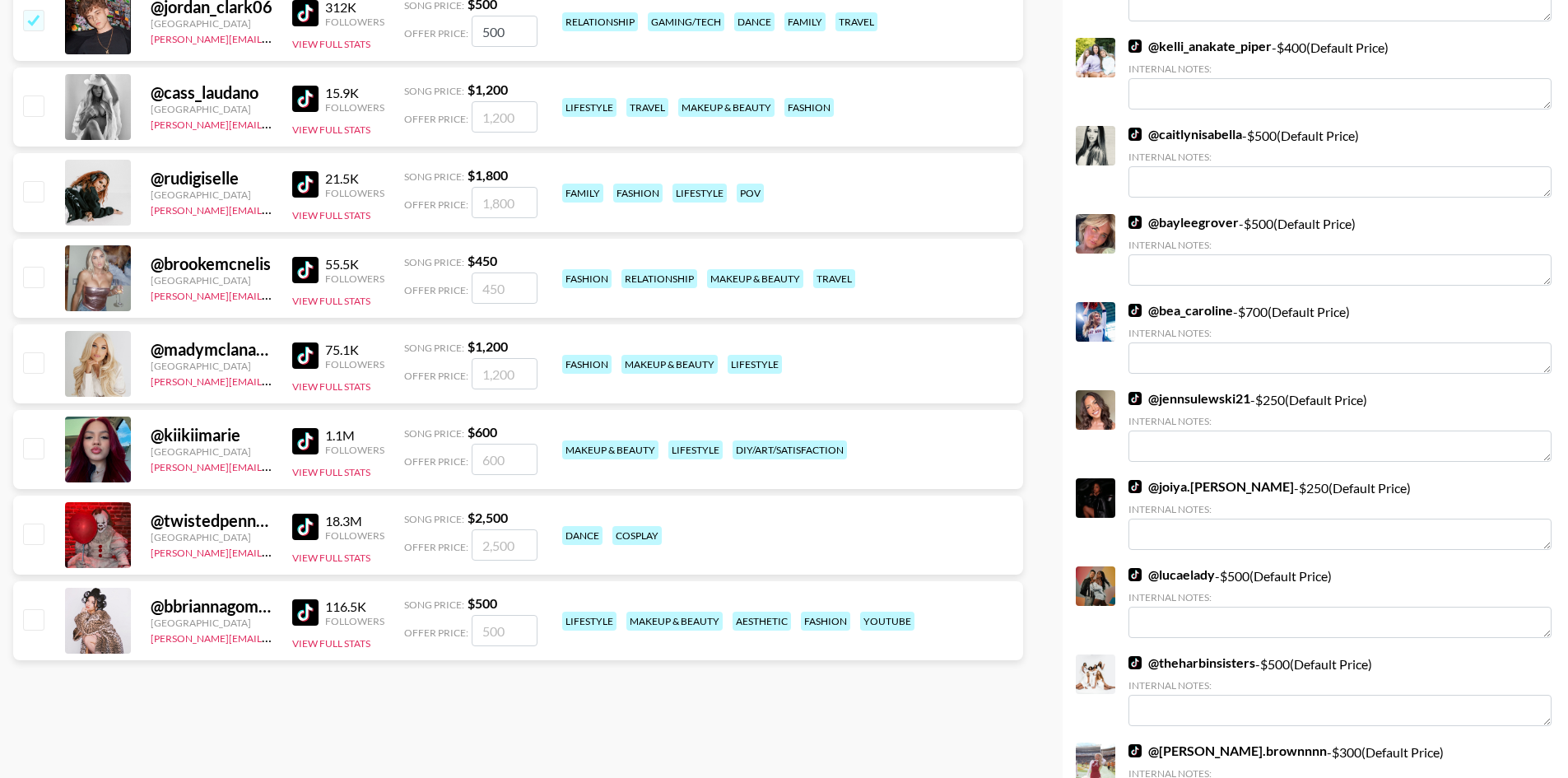
click at [25, 528] on input "checkbox" at bounding box center [33, 533] width 20 height 20
checkbox input "true"
type input "2500"
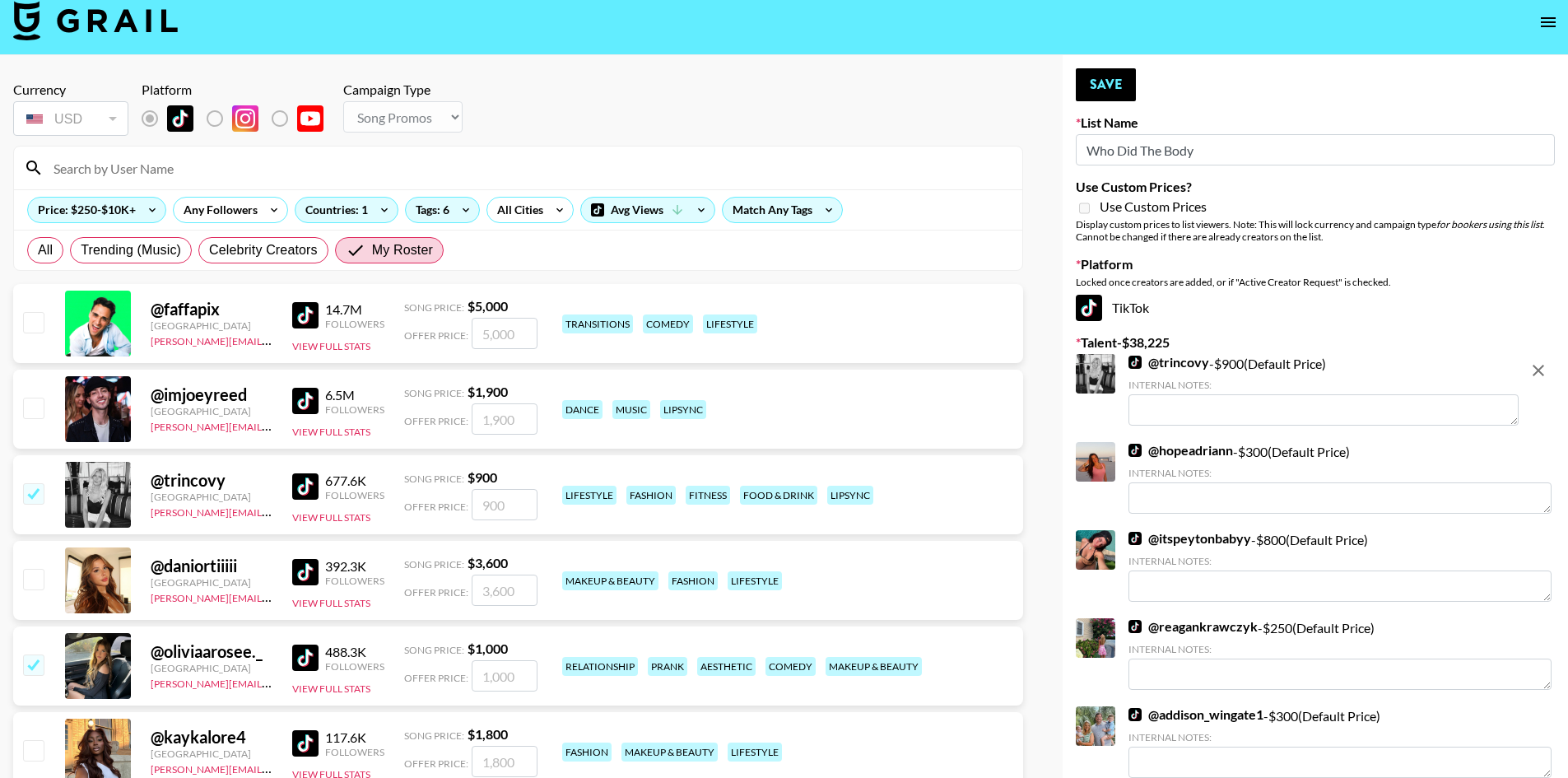
scroll to position [0, 0]
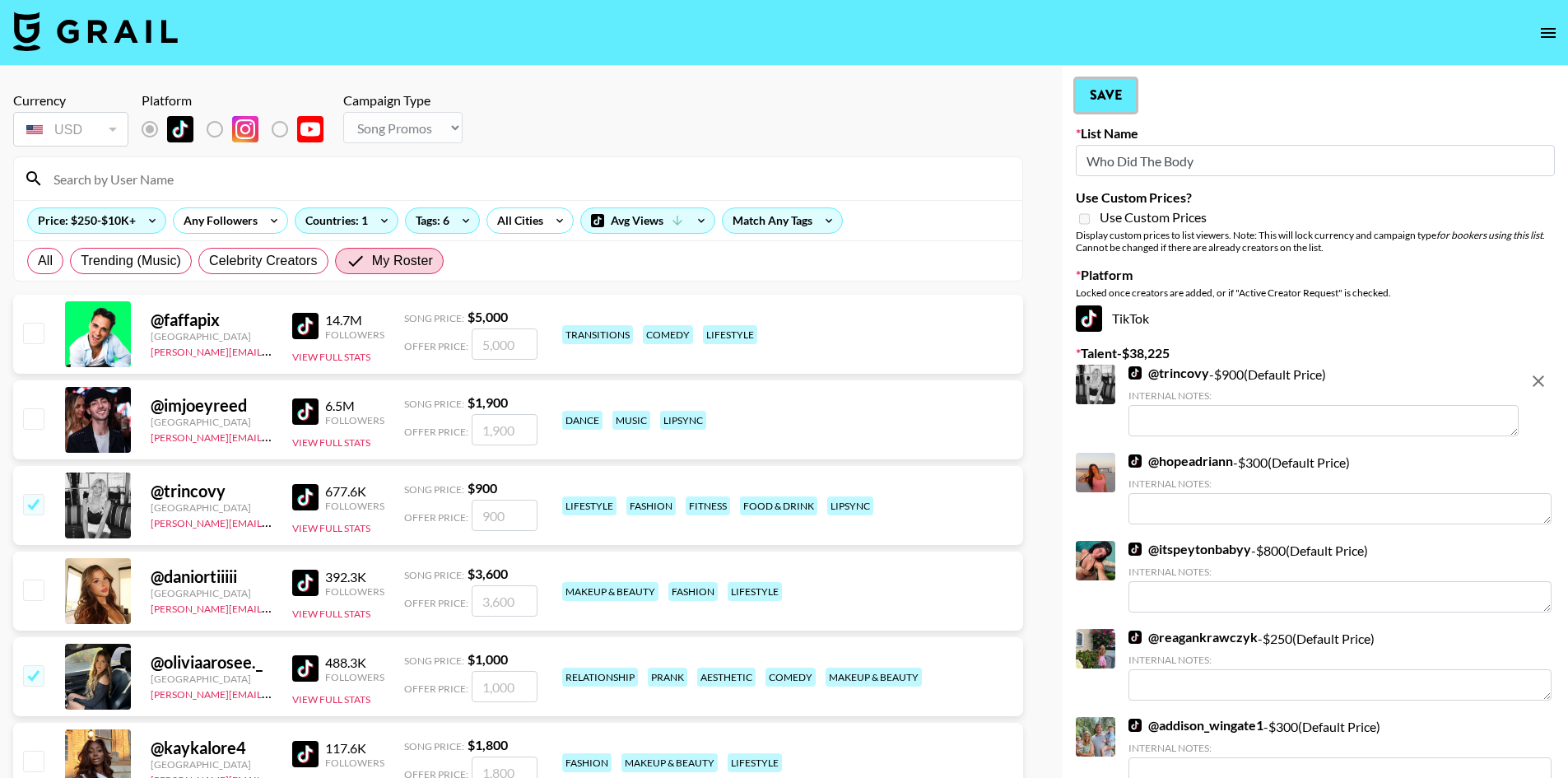
click at [1102, 106] on button "Save" at bounding box center [1106, 95] width 61 height 33
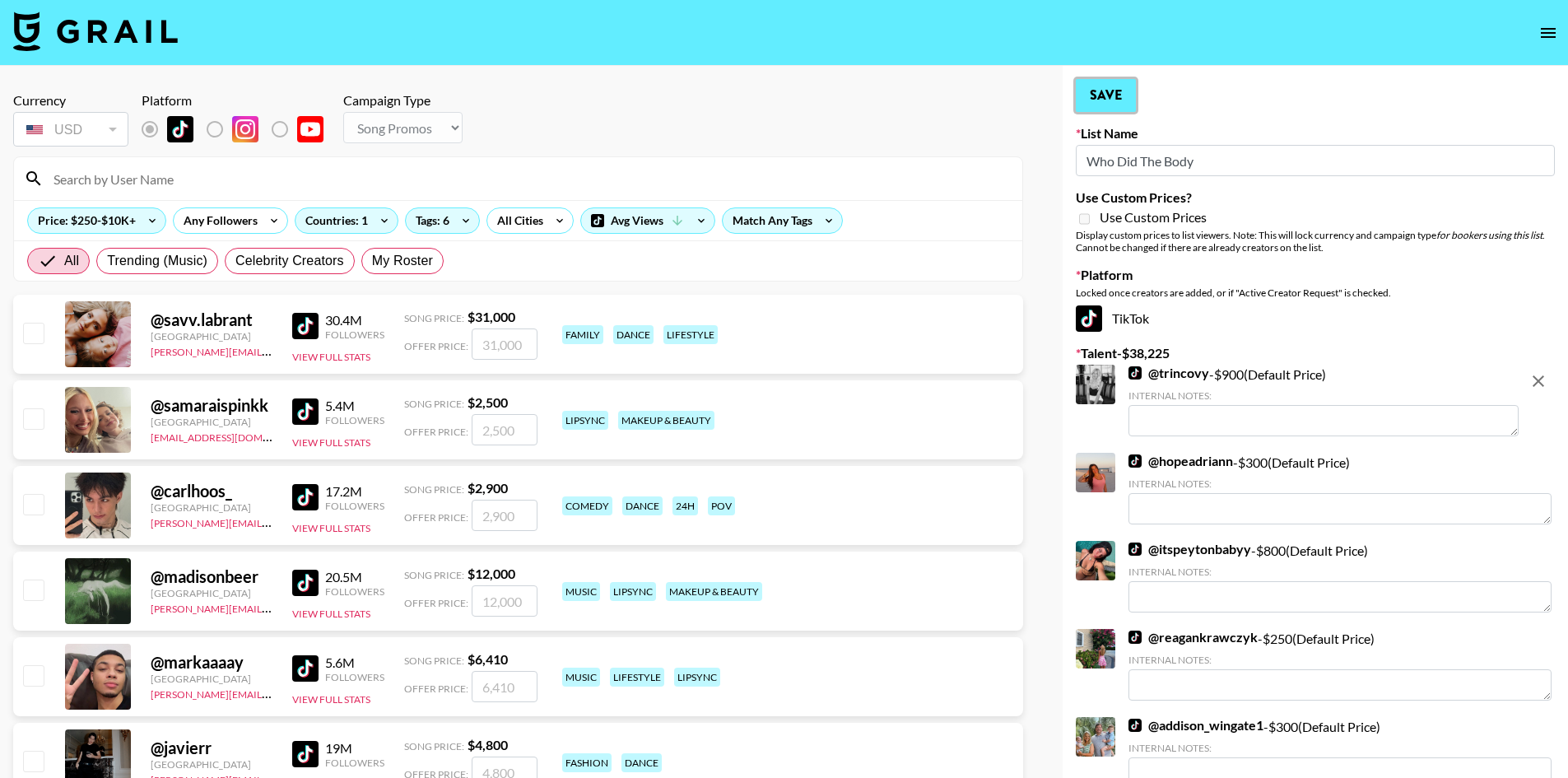
radio input "true"
